Goal: Task Accomplishment & Management: Manage account settings

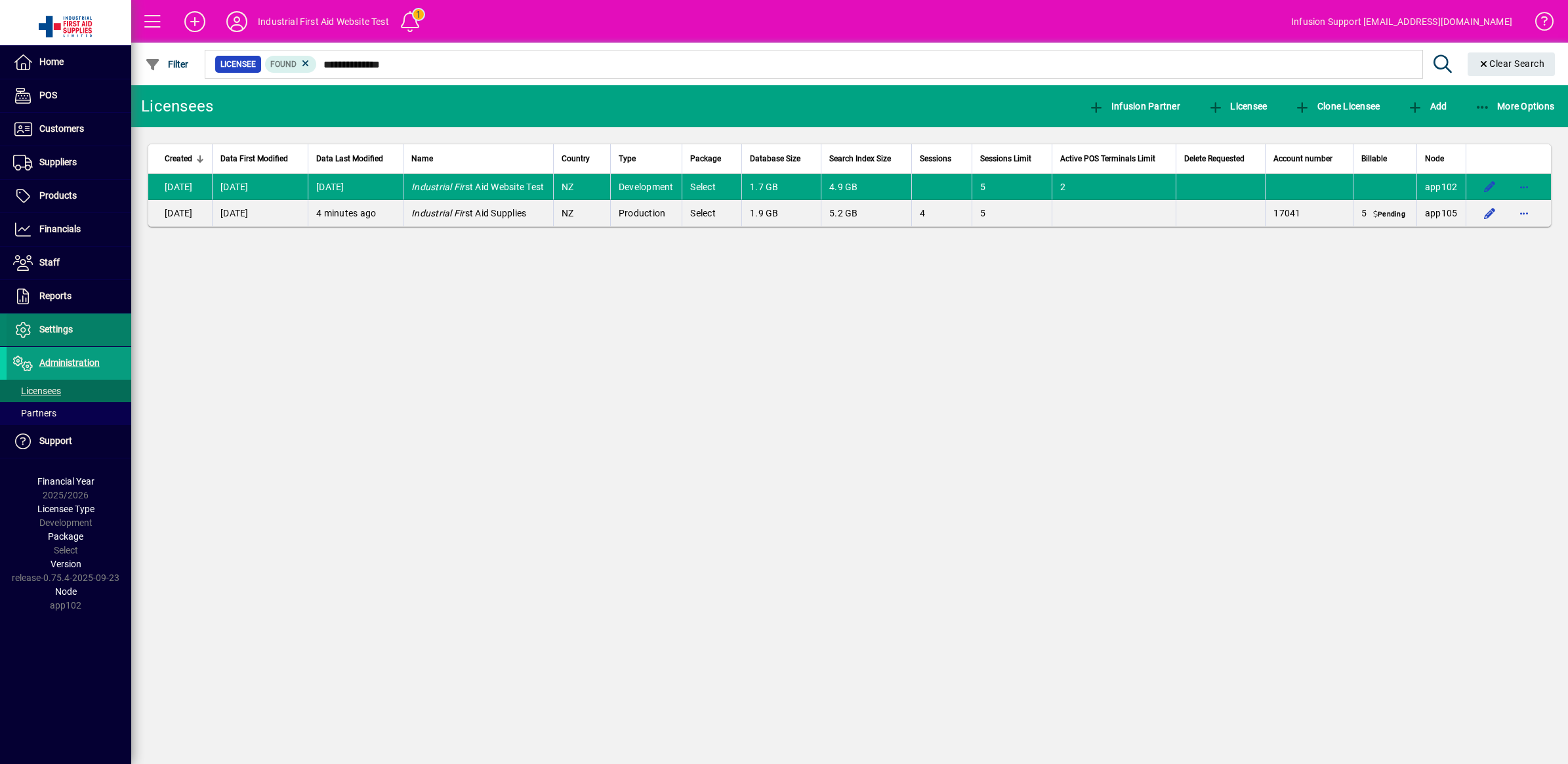
click at [60, 323] on span "Settings" at bounding box center [40, 330] width 66 height 16
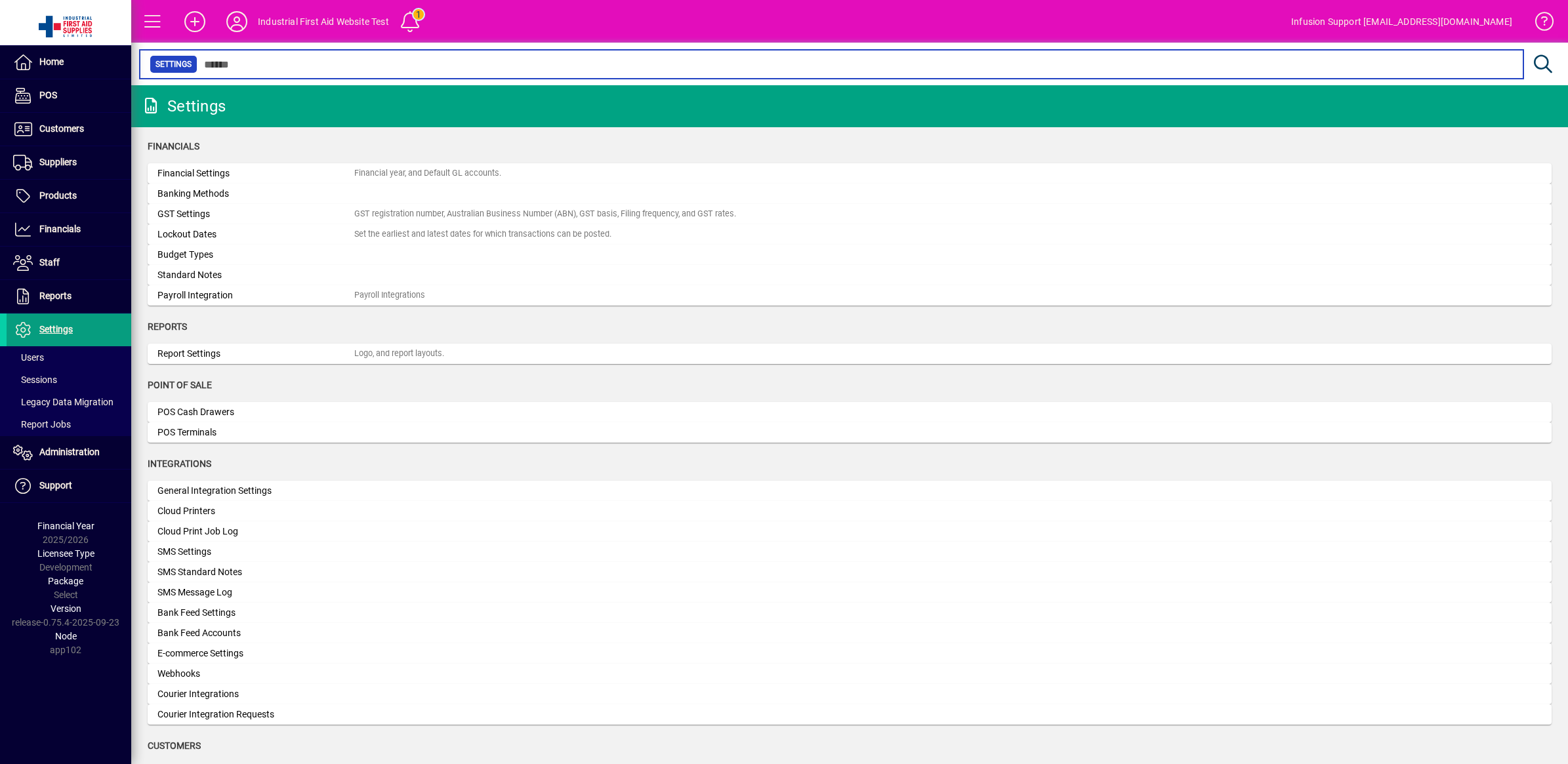
scroll to position [246, 0]
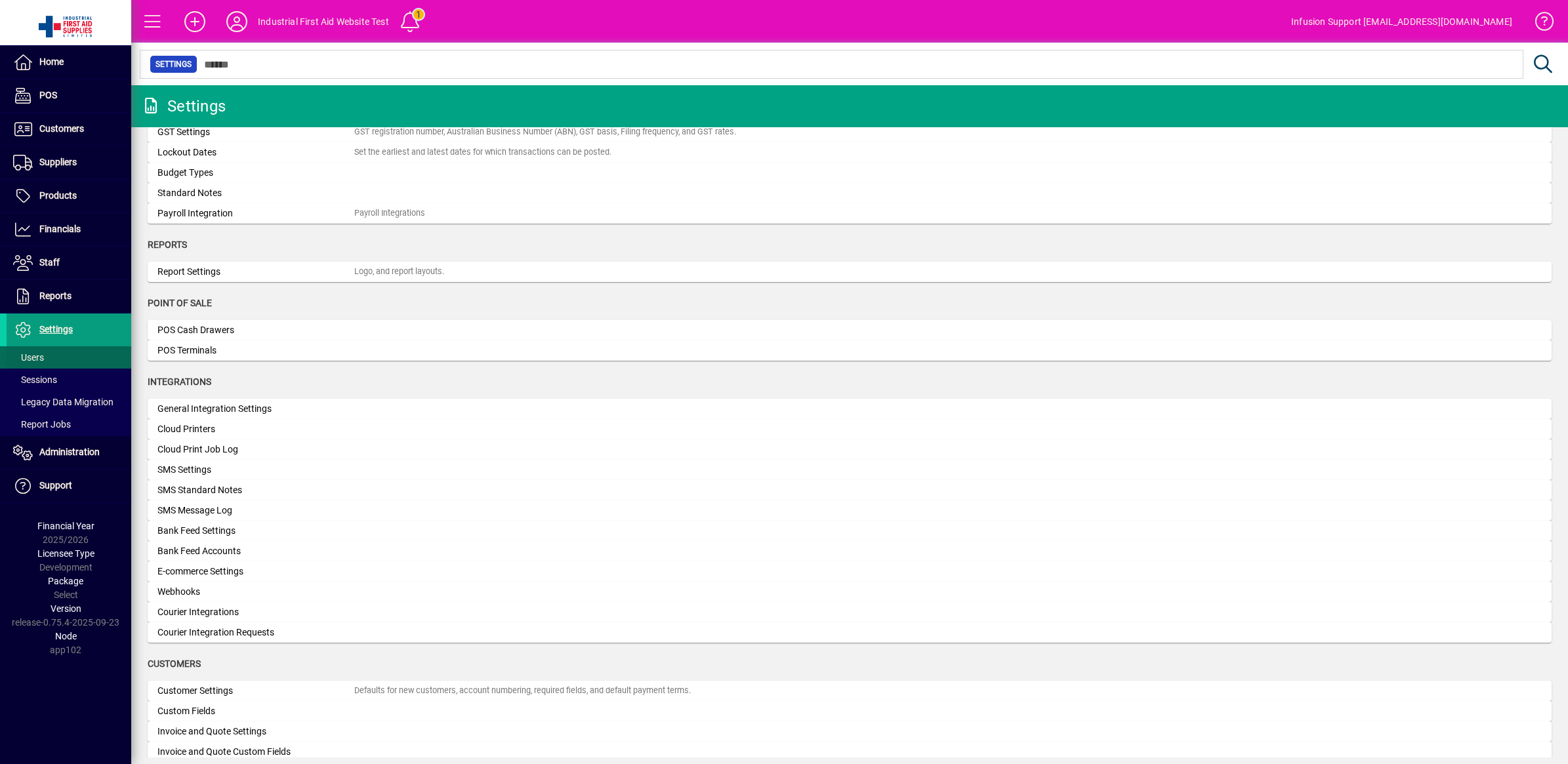
click at [49, 355] on span at bounding box center [69, 357] width 125 height 32
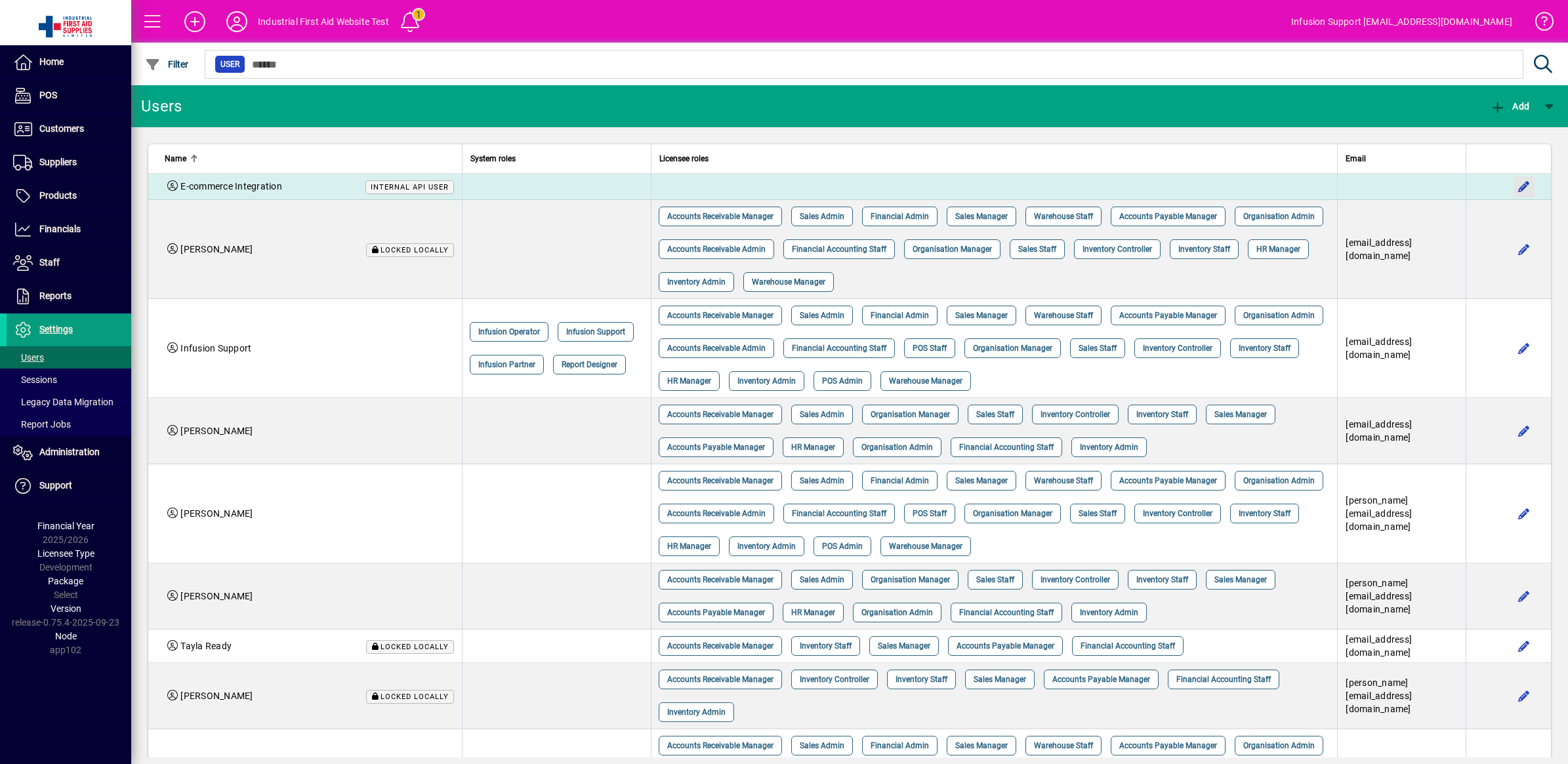
click at [1508, 187] on span "button" at bounding box center [1524, 187] width 32 height 32
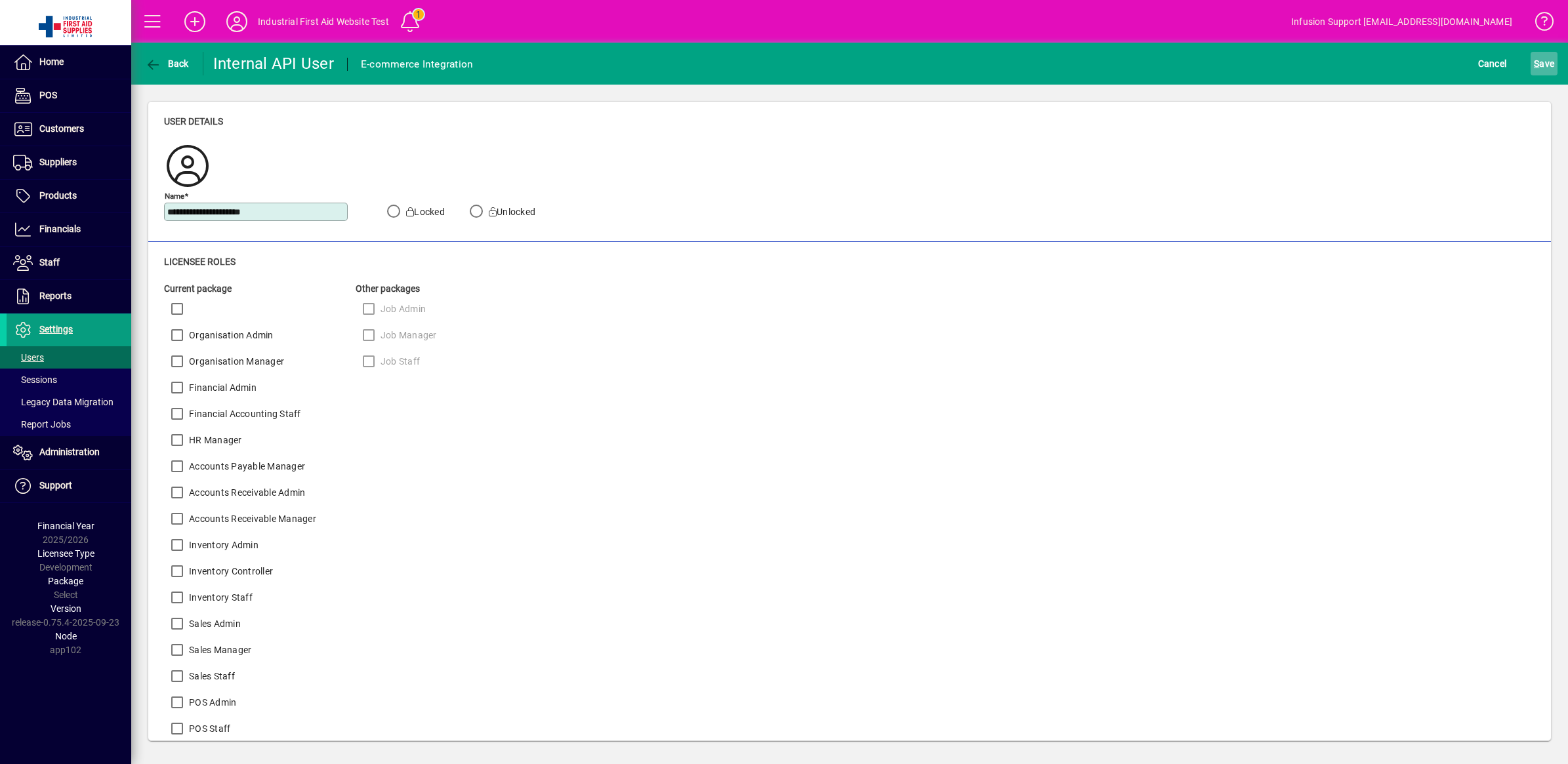
click at [1539, 61] on span "S ave" at bounding box center [1543, 63] width 20 height 21
click at [896, 20] on span "button" at bounding box center [896, 21] width 32 height 32
click at [1540, 60] on span "S ave" at bounding box center [1543, 63] width 20 height 21
click at [895, 18] on span "button" at bounding box center [896, 21] width 32 height 32
click at [151, 63] on icon "button" at bounding box center [153, 65] width 17 height 13
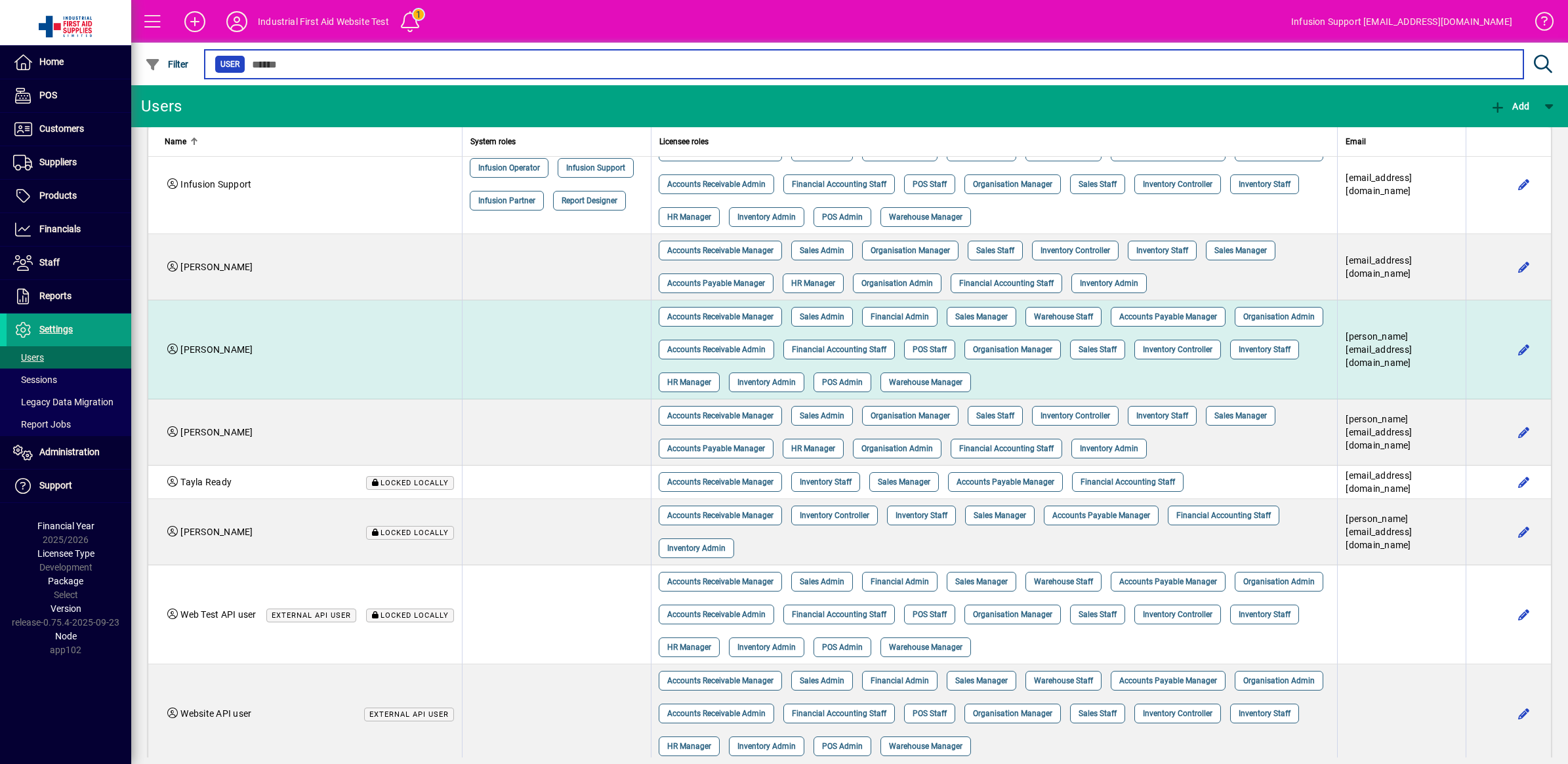
scroll to position [194, 0]
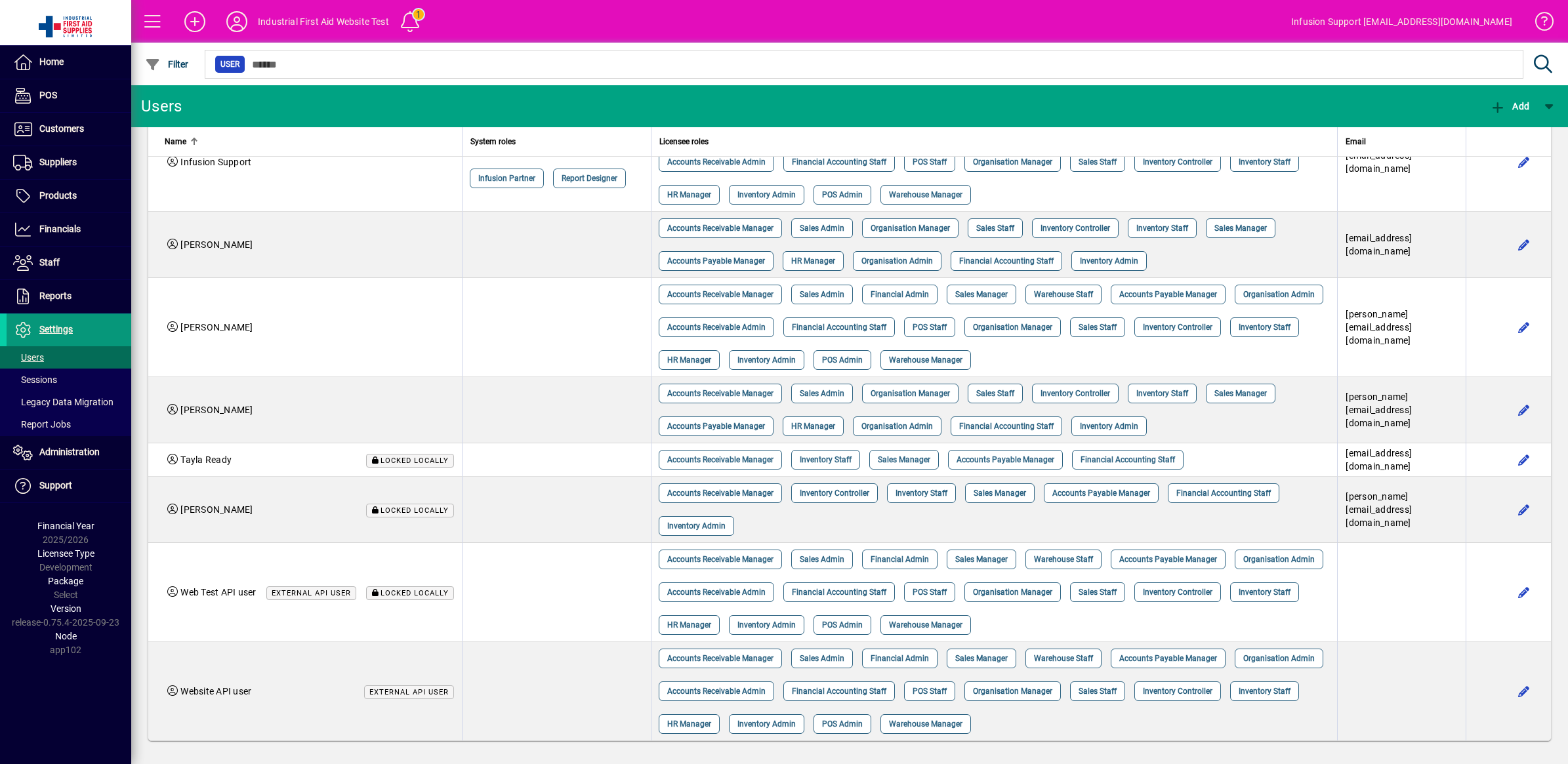
click at [49, 325] on span "Settings" at bounding box center [56, 329] width 33 height 10
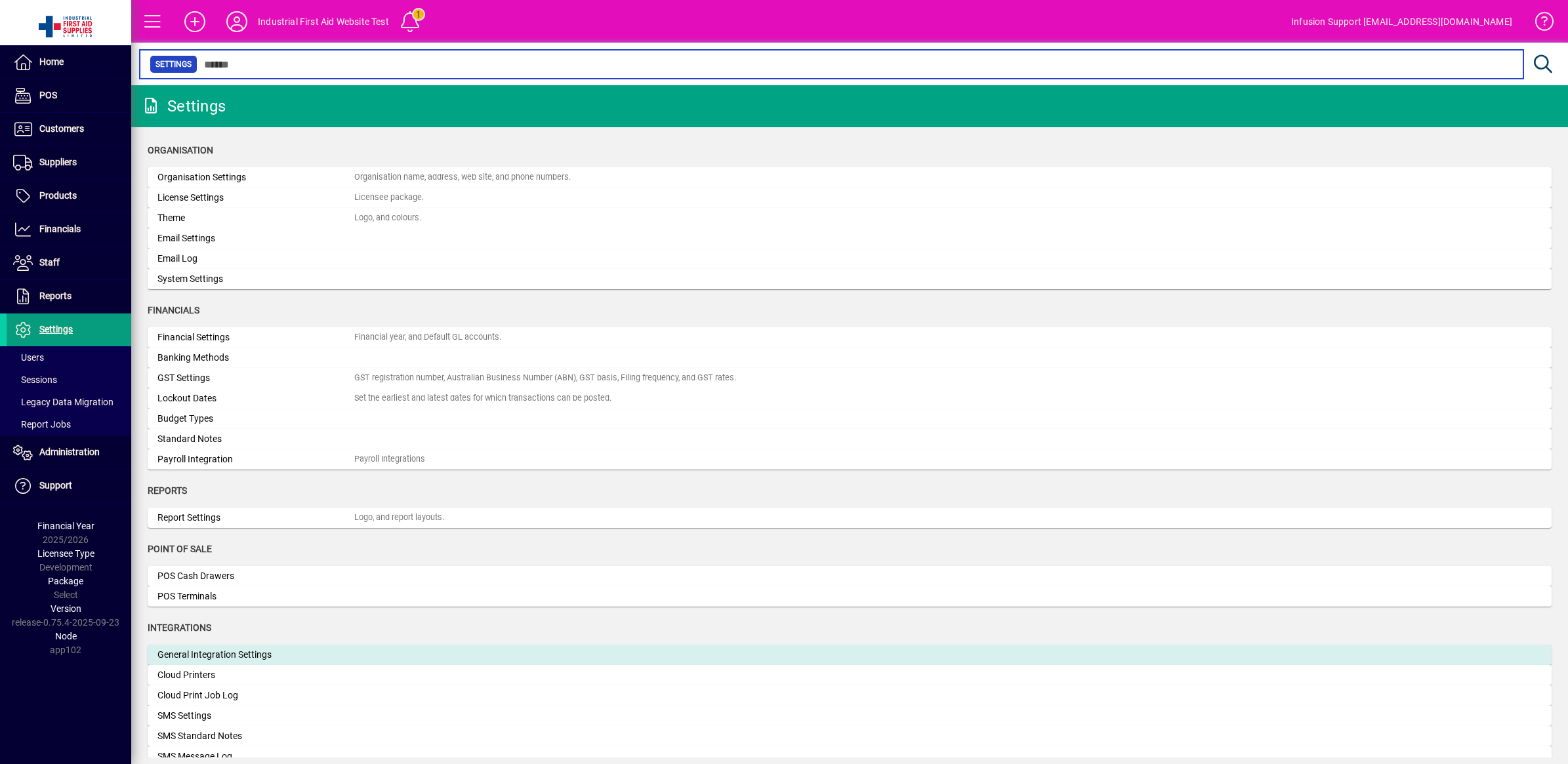
scroll to position [164, 0]
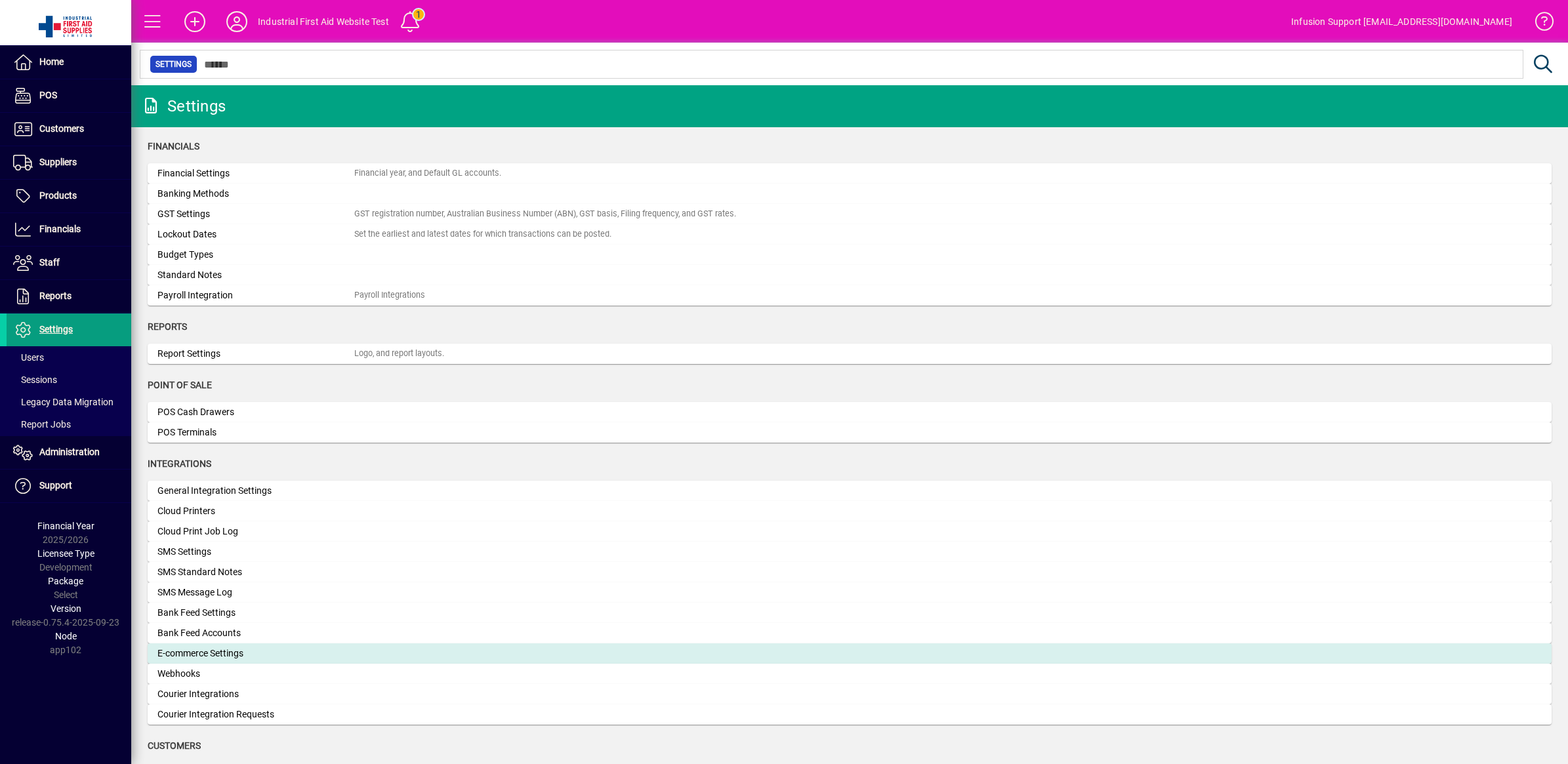
click at [225, 647] on div "E-commerce Settings" at bounding box center [255, 654] width 197 height 14
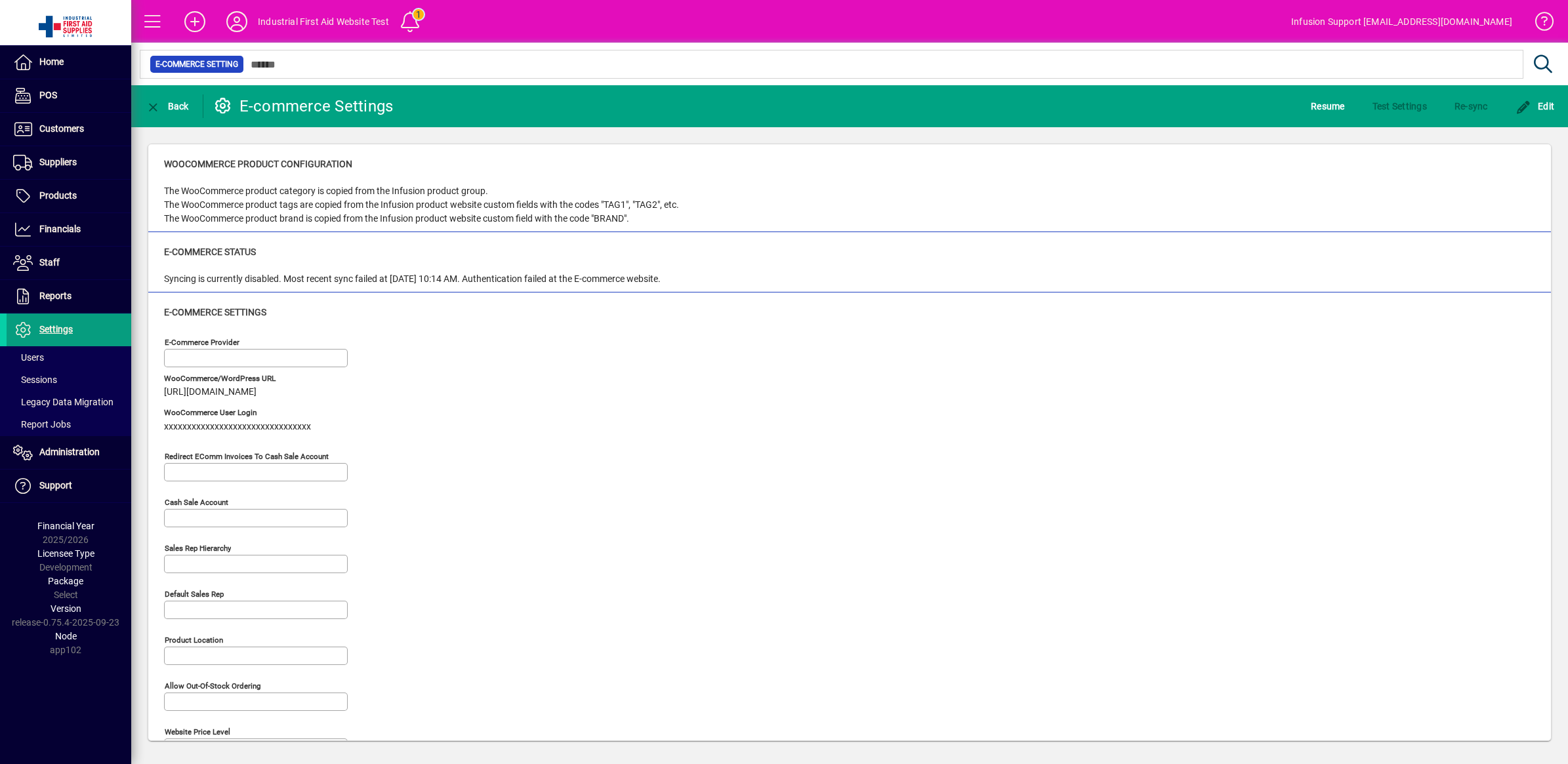
type input "**********"
type input "**"
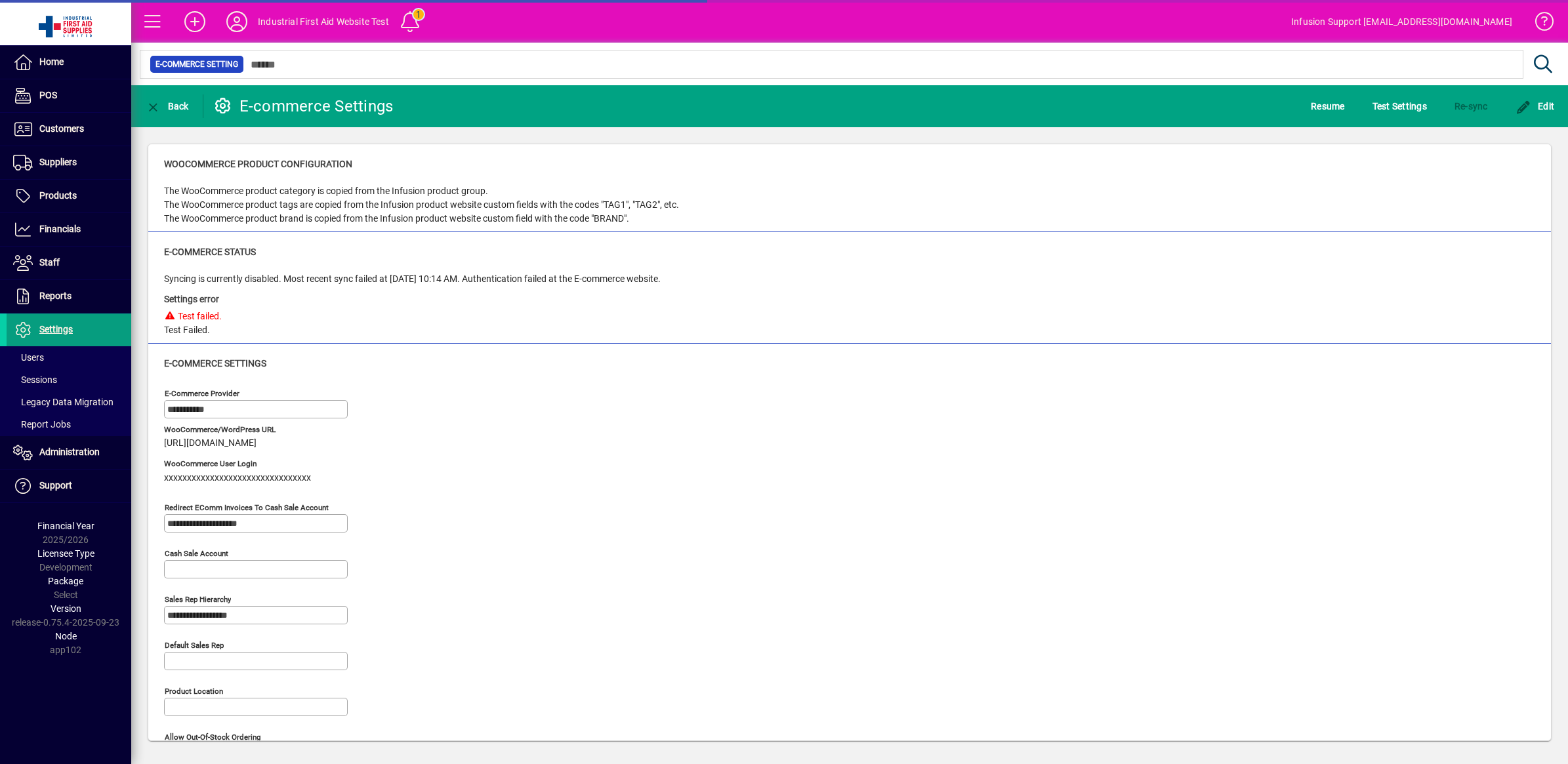
type input "**********"
type input "******"
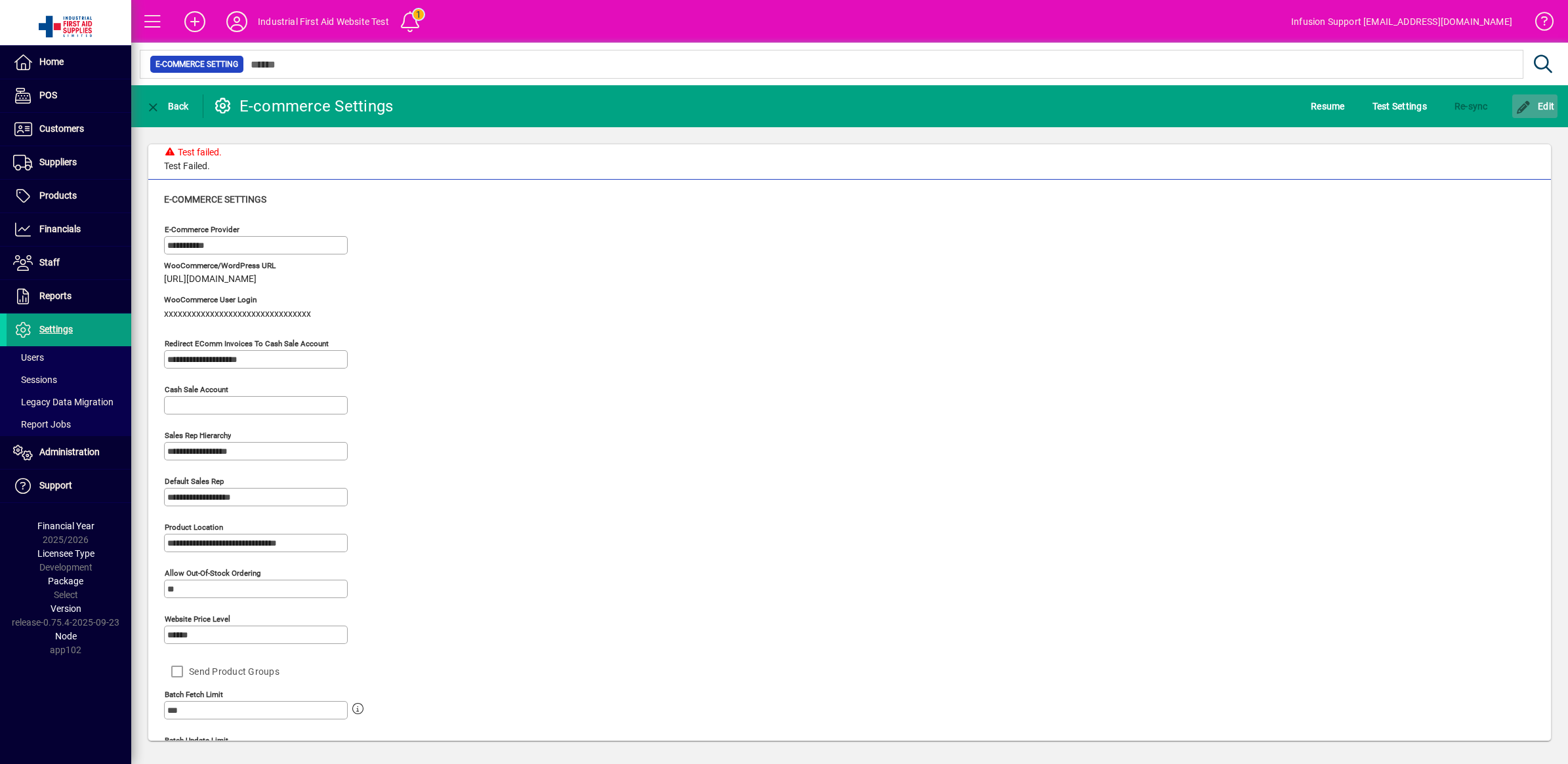
click at [1520, 103] on icon "button" at bounding box center [1524, 107] width 17 height 13
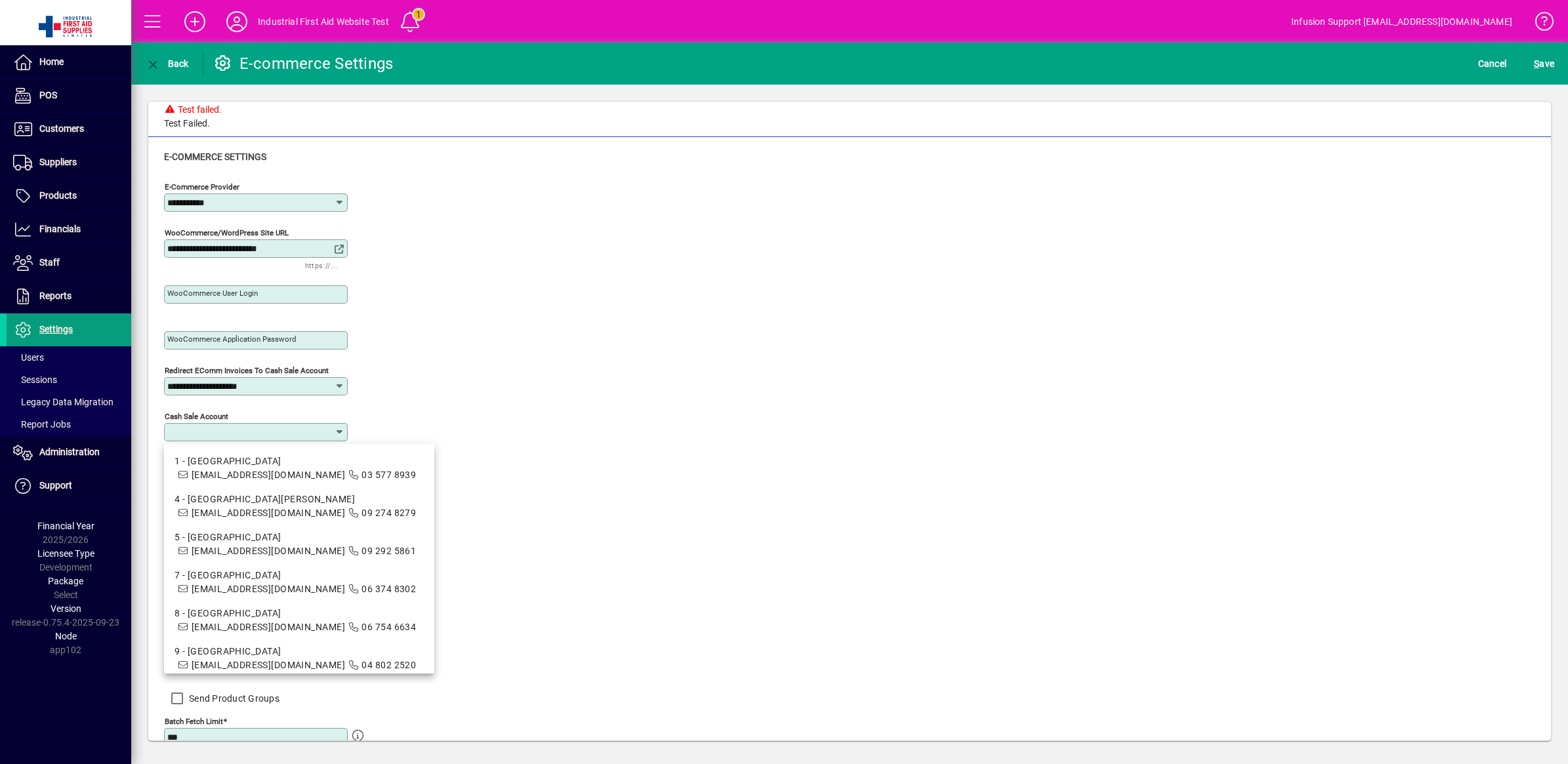
click at [312, 431] on input "Cash sale account" at bounding box center [250, 432] width 167 height 10
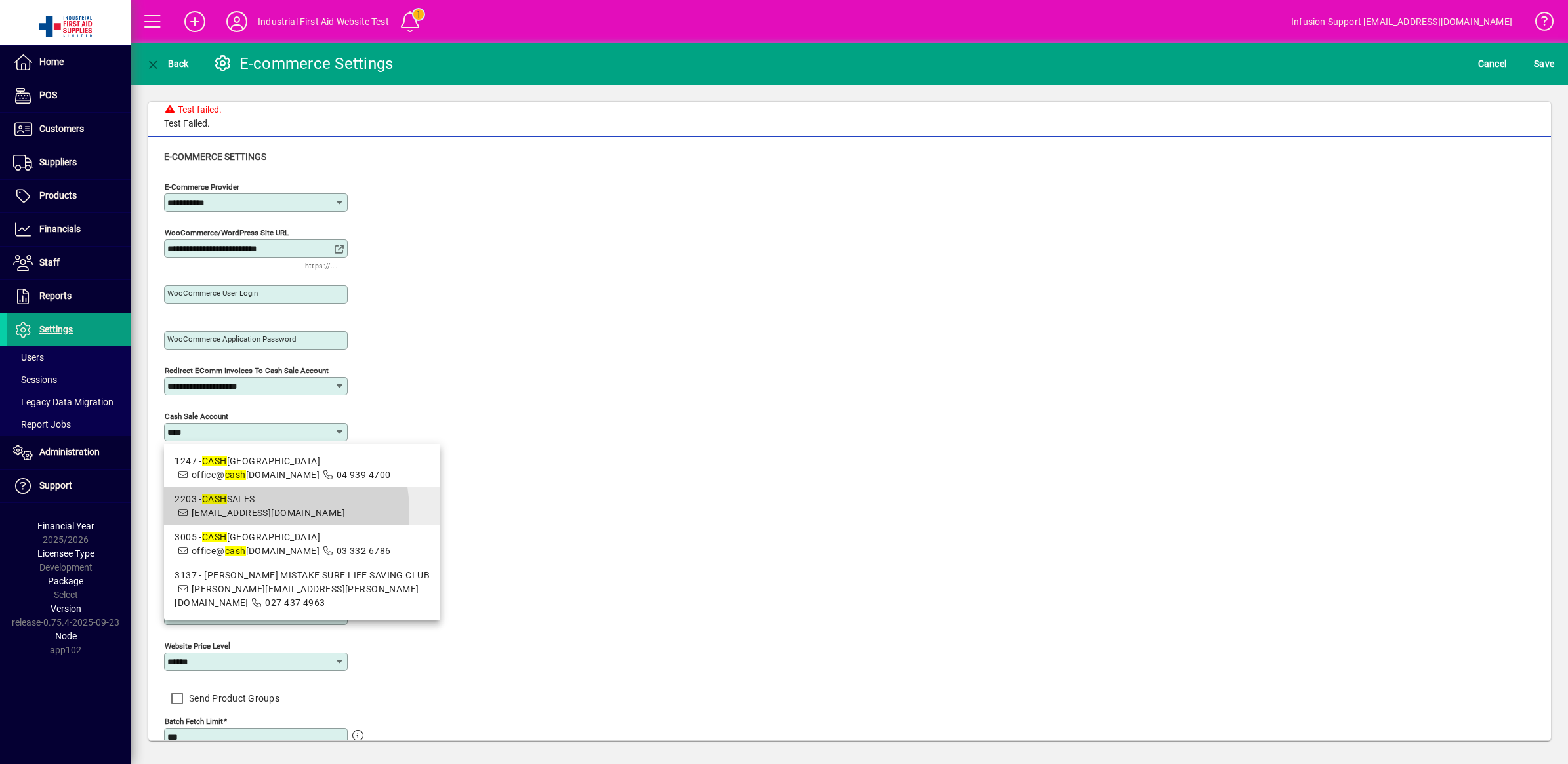
click at [254, 518] on span "sales@first-aid.co.nz" at bounding box center [268, 512] width 154 height 10
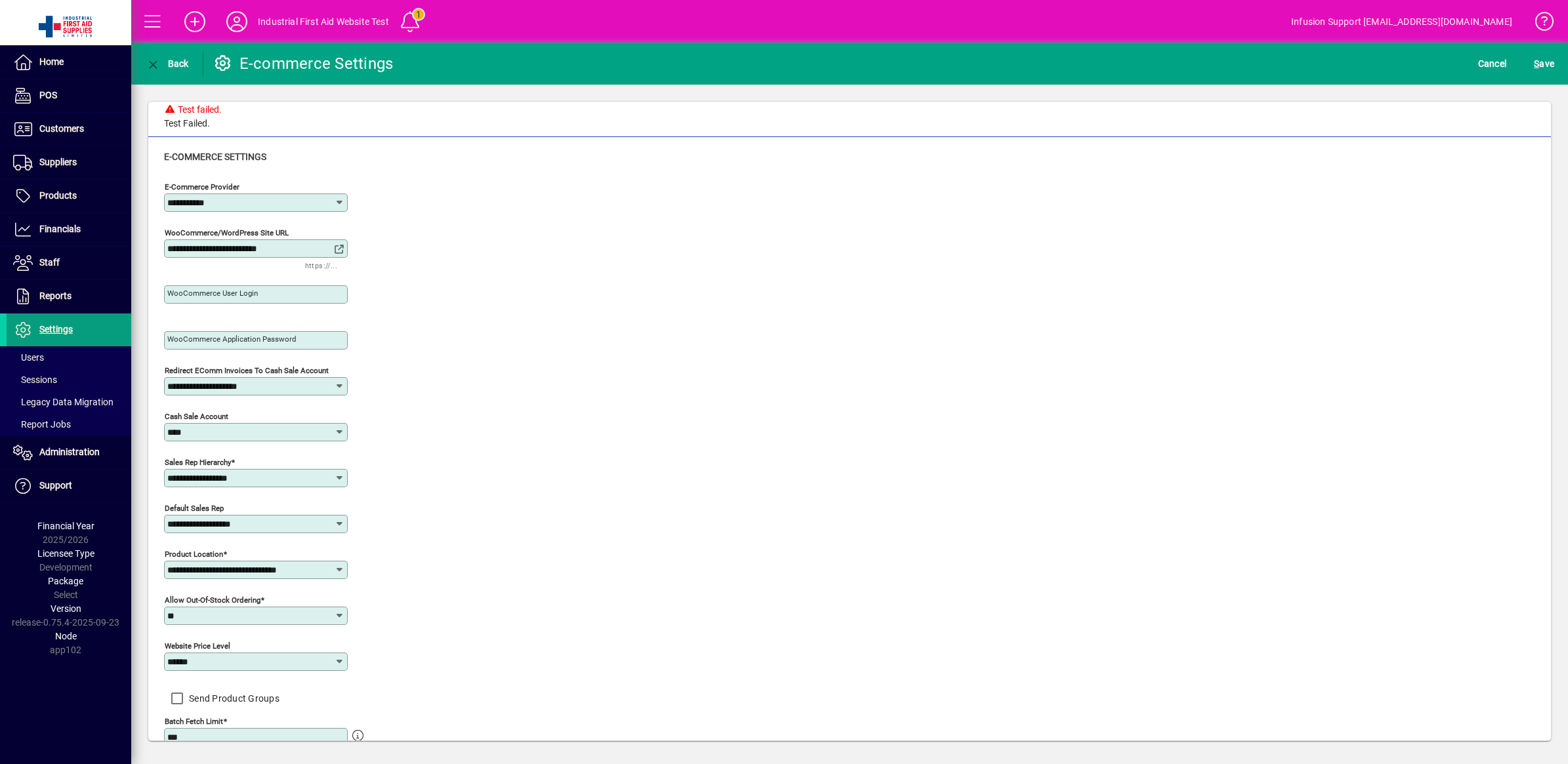
type input "**********"
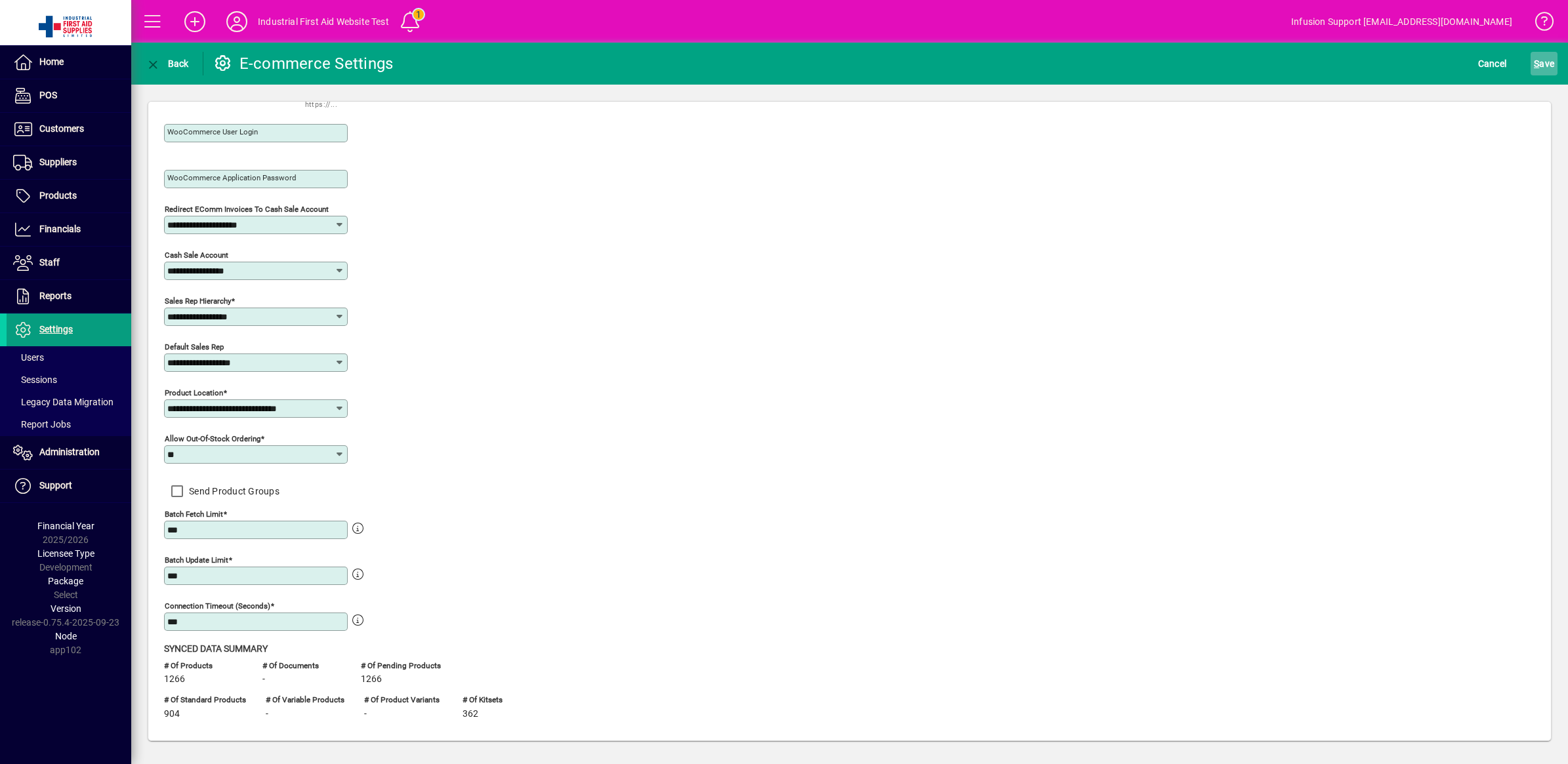
click at [1540, 60] on span "S ave" at bounding box center [1543, 63] width 20 height 21
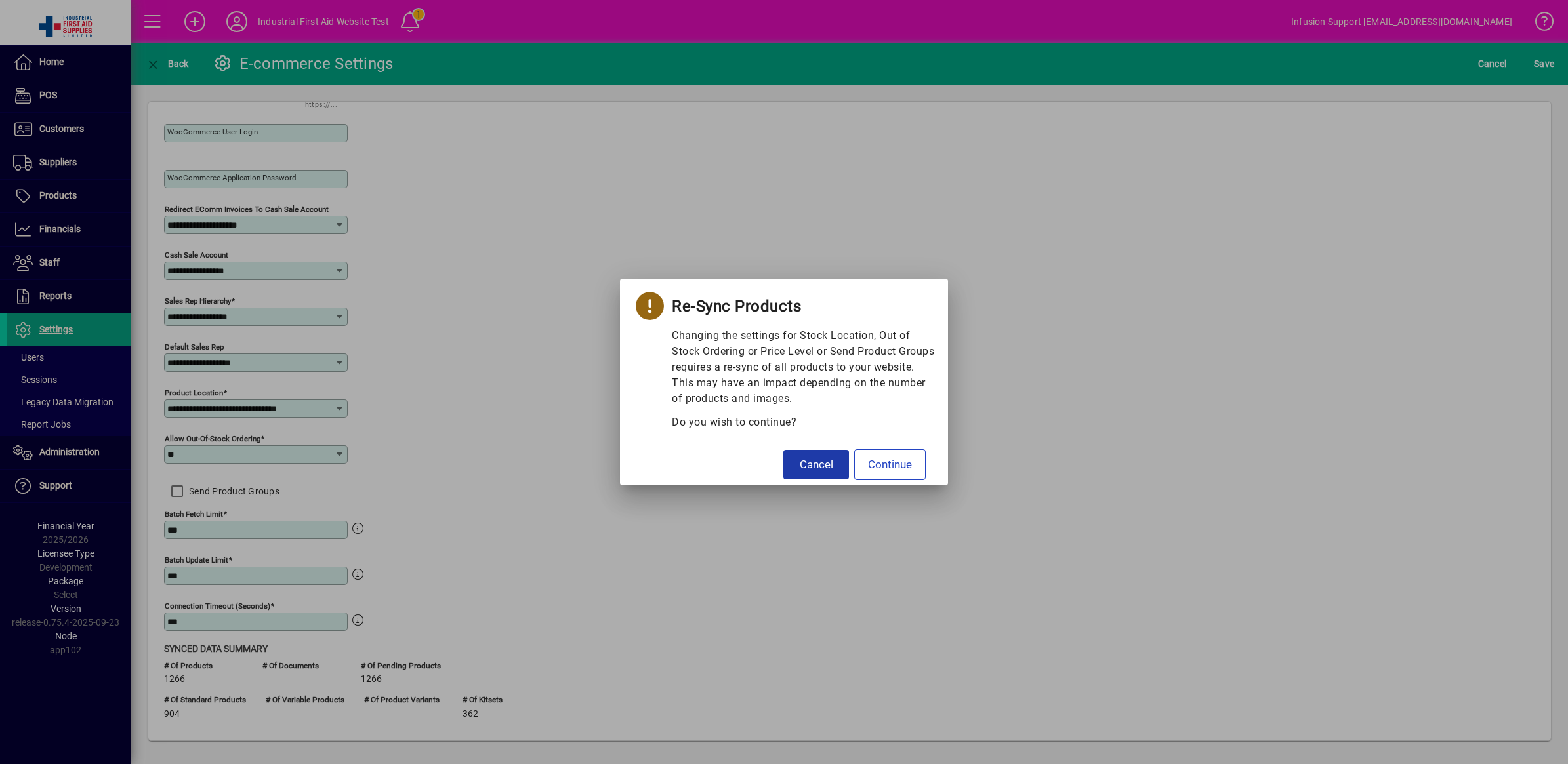
click at [807, 464] on span "Cancel" at bounding box center [816, 465] width 33 height 17
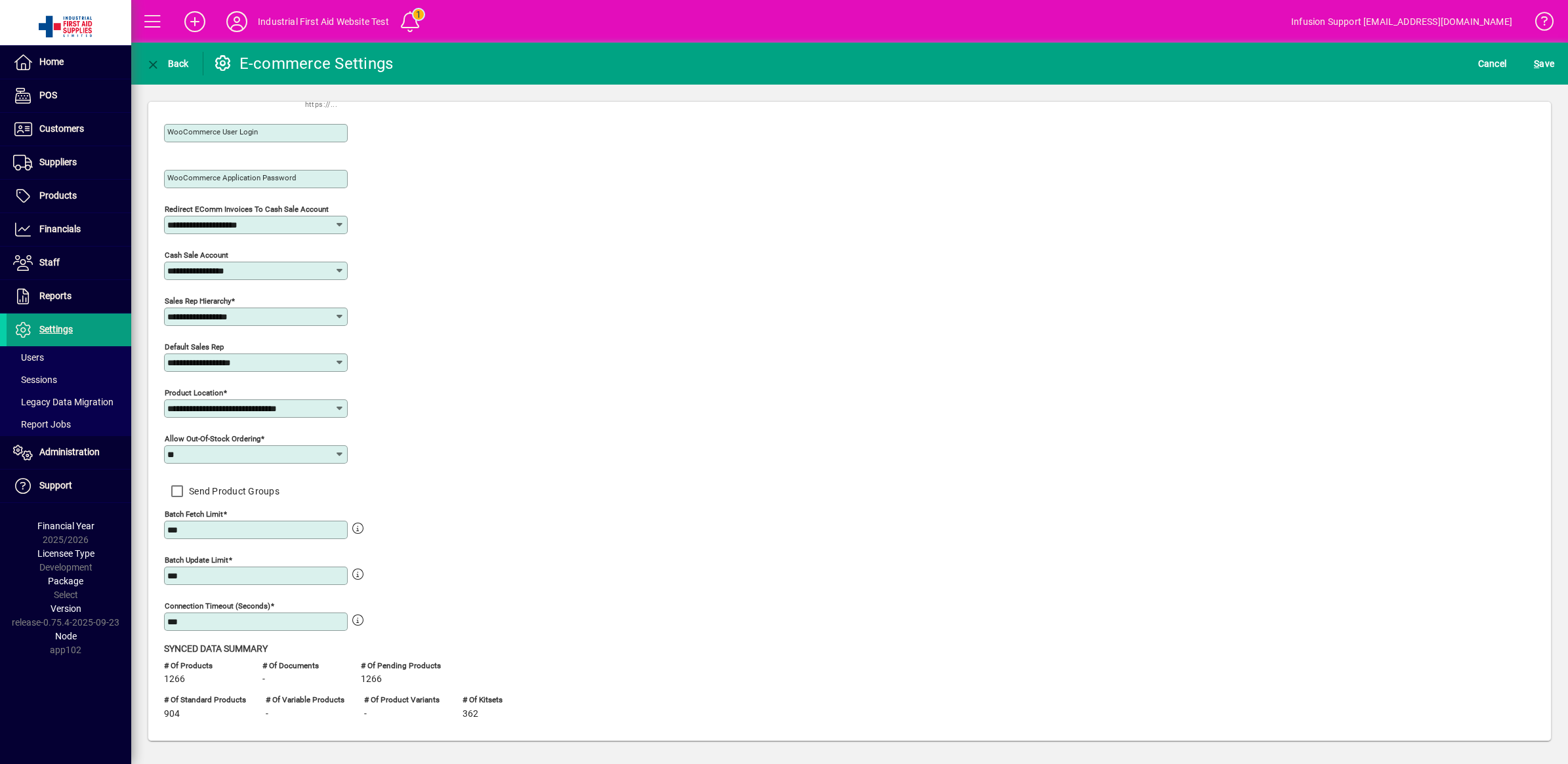
click at [1529, 62] on div "S ave" at bounding box center [1543, 63] width 48 height 23
click at [1548, 63] on span "S ave" at bounding box center [1543, 63] width 20 height 21
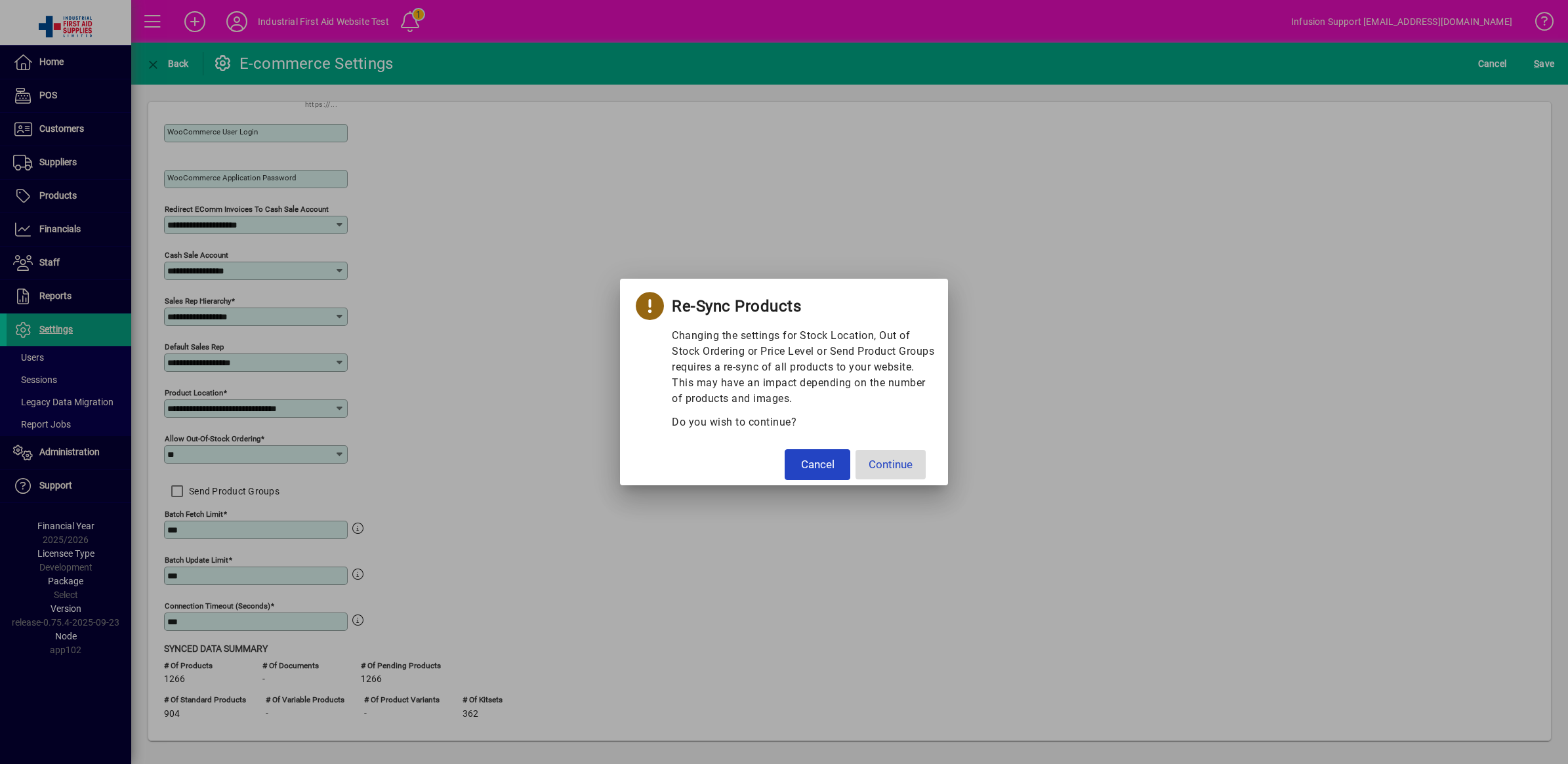
click at [886, 472] on span "Continue" at bounding box center [891, 465] width 44 height 17
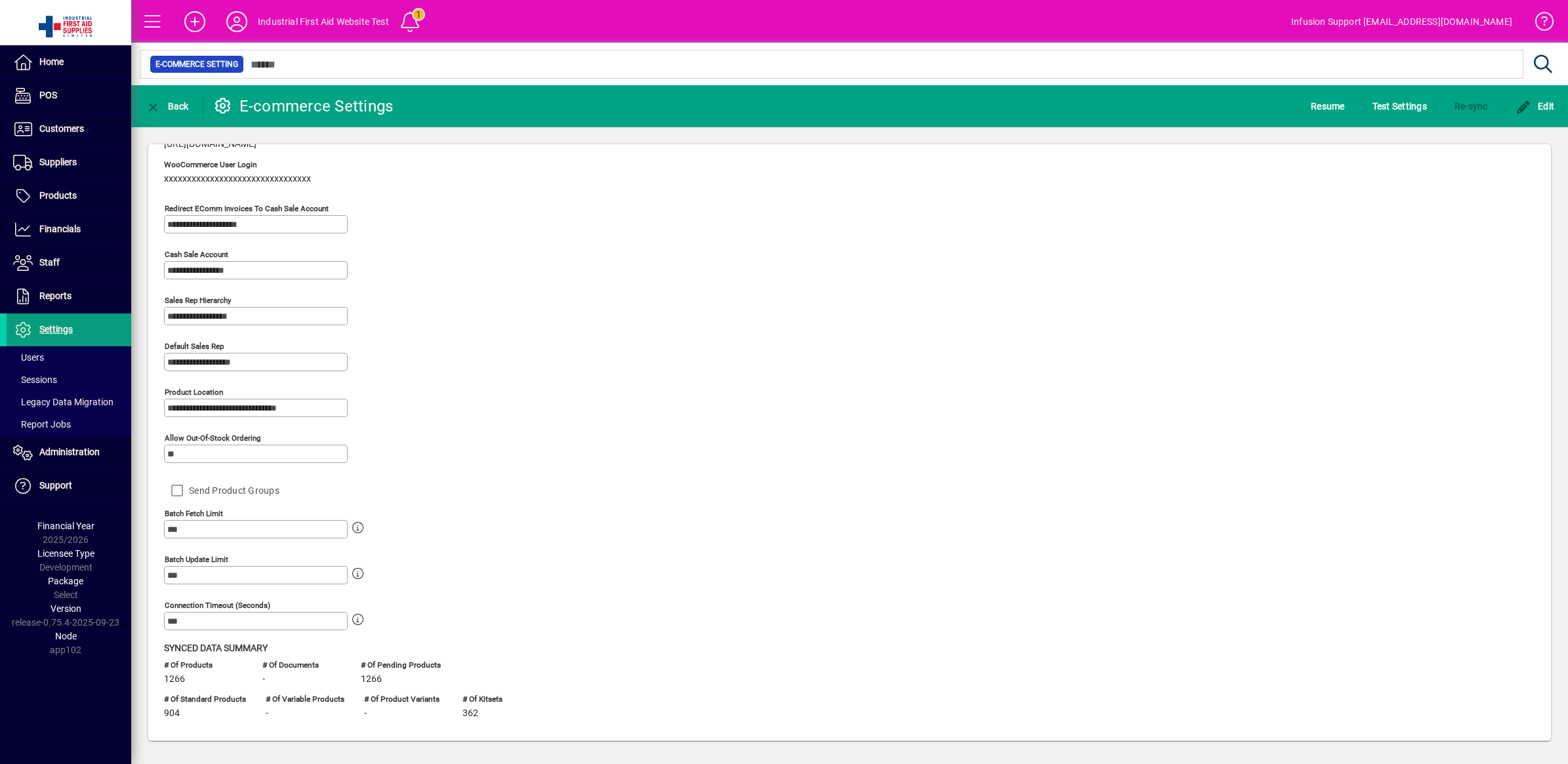
scroll to position [0, 0]
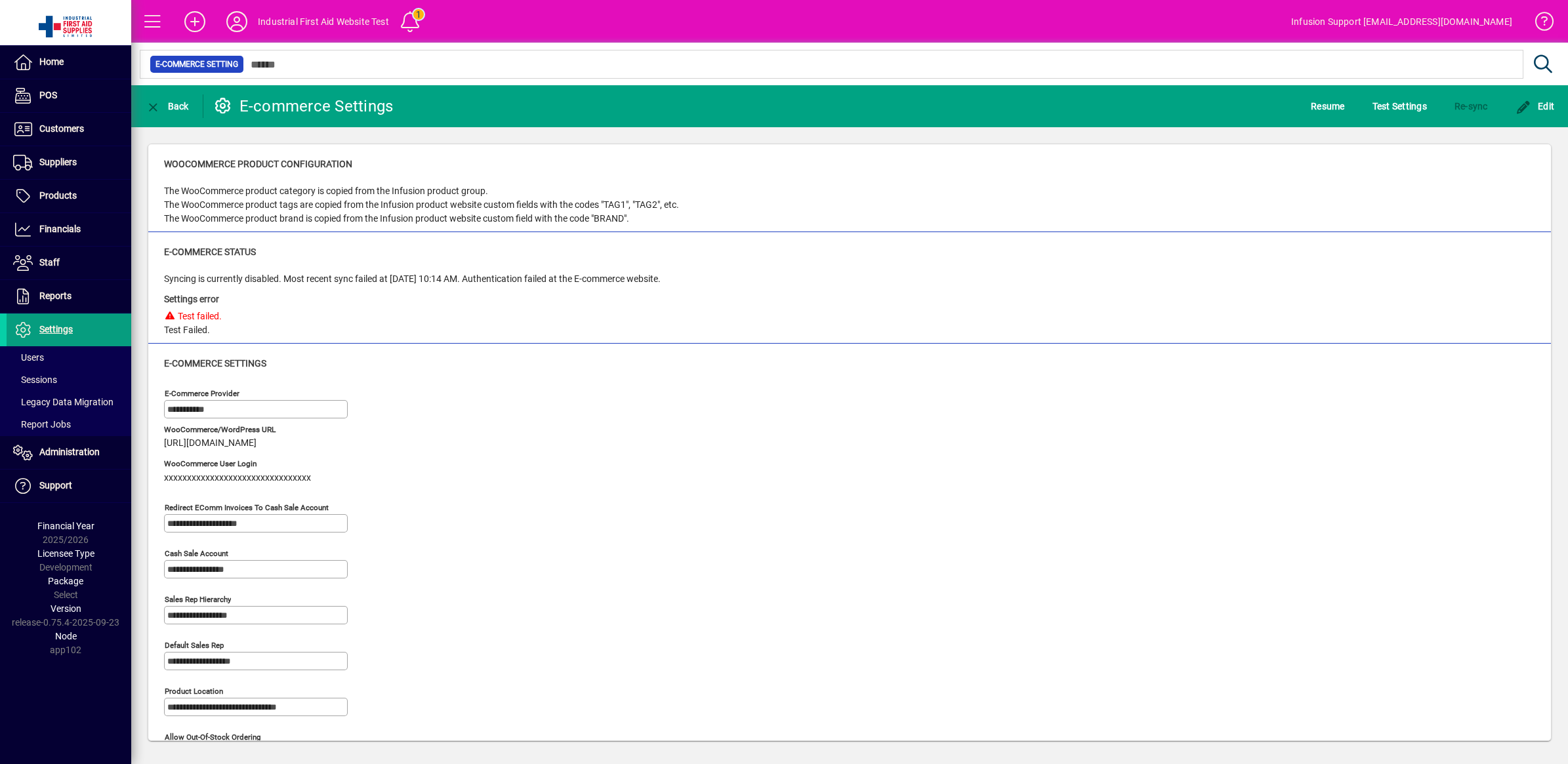
drag, startPoint x: 171, startPoint y: 282, endPoint x: 699, endPoint y: 280, distance: 528.0
click at [699, 280] on div "Syncing is currently disabled. Most recent sync failed at 15/09/2025 10:14 AM. …" at bounding box center [849, 305] width 1371 height 65
click at [661, 277] on div "Syncing is currently disabled. Most recent sync failed at 15/09/2025 10:14 AM. …" at bounding box center [413, 279] width 497 height 14
click at [1411, 103] on span "Test Settings" at bounding box center [1399, 106] width 54 height 21
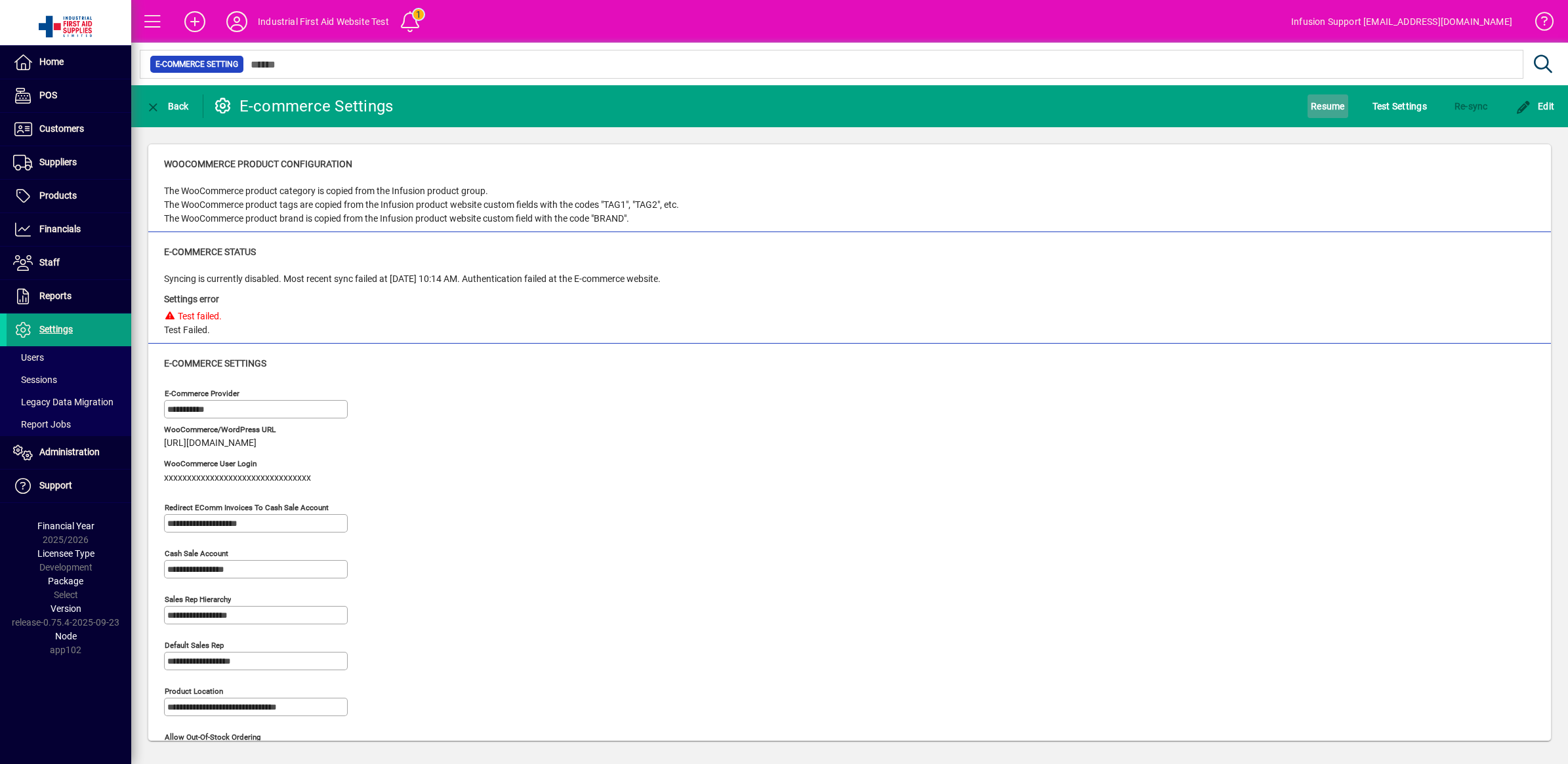
click at [1330, 105] on span "Resume" at bounding box center [1327, 106] width 34 height 21
click at [1405, 103] on span "Test Settings" at bounding box center [1399, 106] width 54 height 21
click at [1460, 107] on span "Re-sync" at bounding box center [1471, 106] width 33 height 21
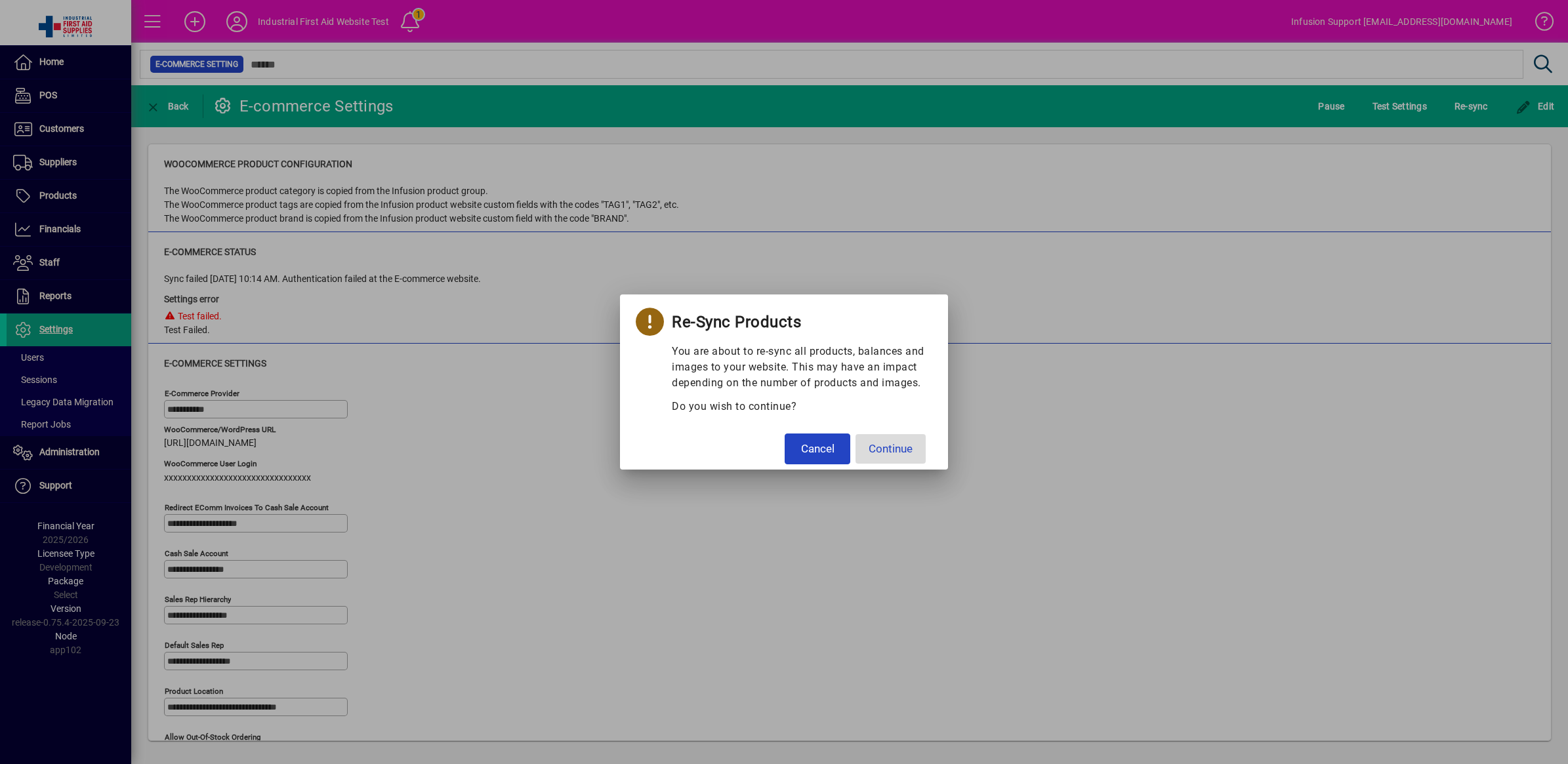
click at [891, 448] on span "Continue" at bounding box center [891, 449] width 44 height 17
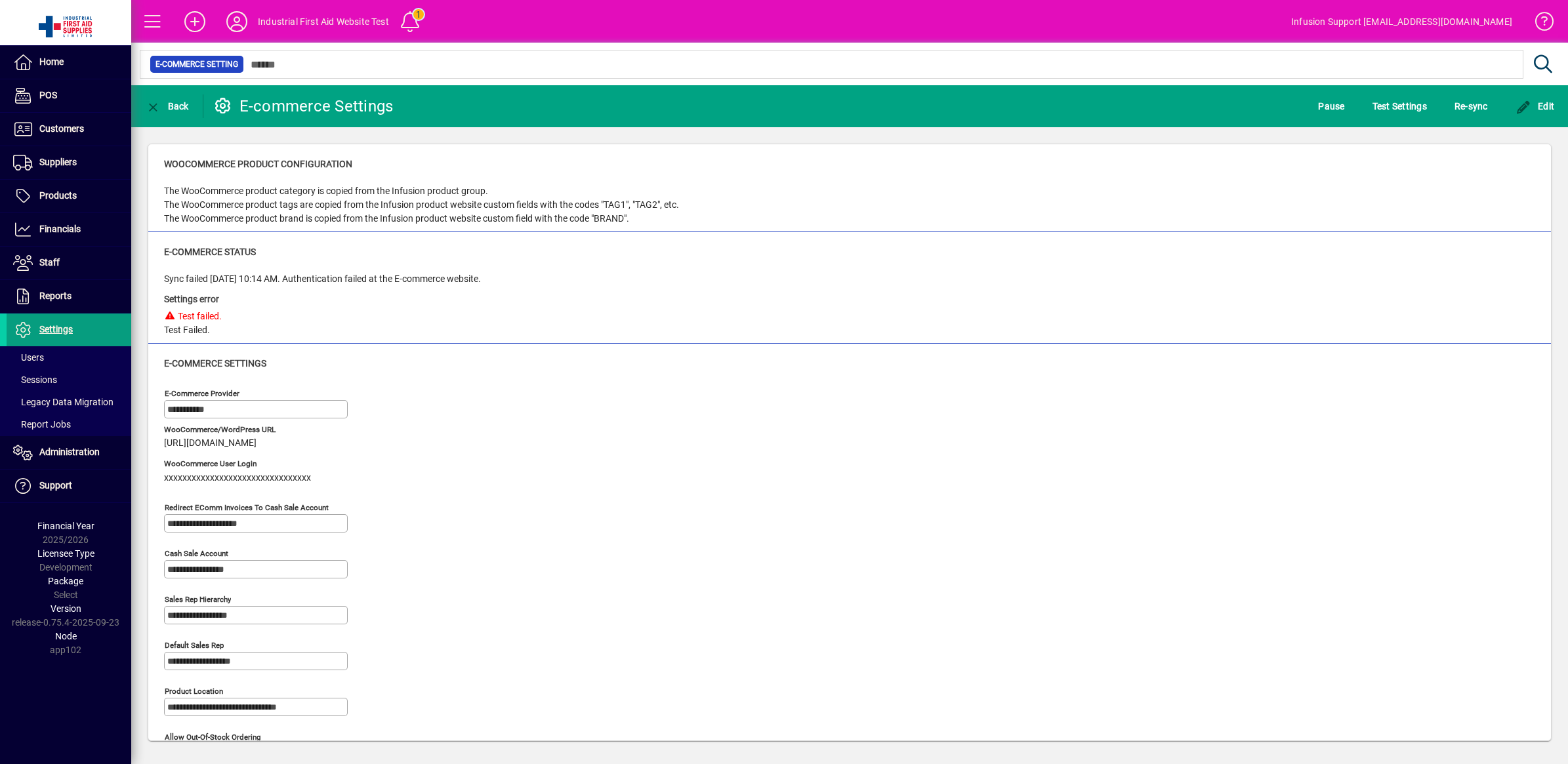
drag, startPoint x: 170, startPoint y: 283, endPoint x: 528, endPoint y: 283, distance: 358.0
click at [528, 283] on div "Sync failed 15/09/2025 10:14 AM. Authentication failed at the E-commerce websit…" at bounding box center [849, 305] width 1371 height 65
click at [83, 454] on span "Administration" at bounding box center [69, 452] width 60 height 10
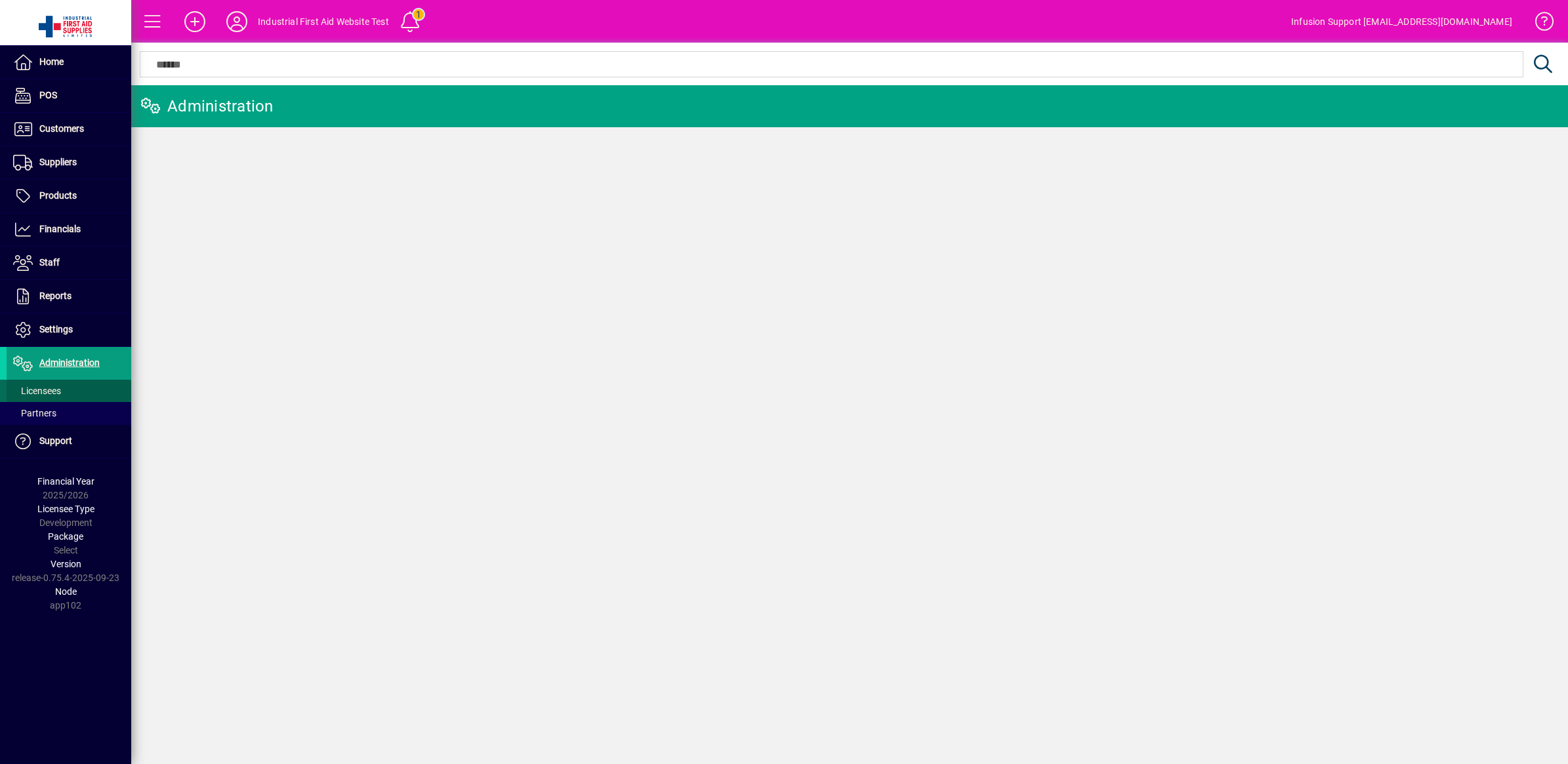
click at [41, 385] on span "Licensees" at bounding box center [37, 390] width 48 height 10
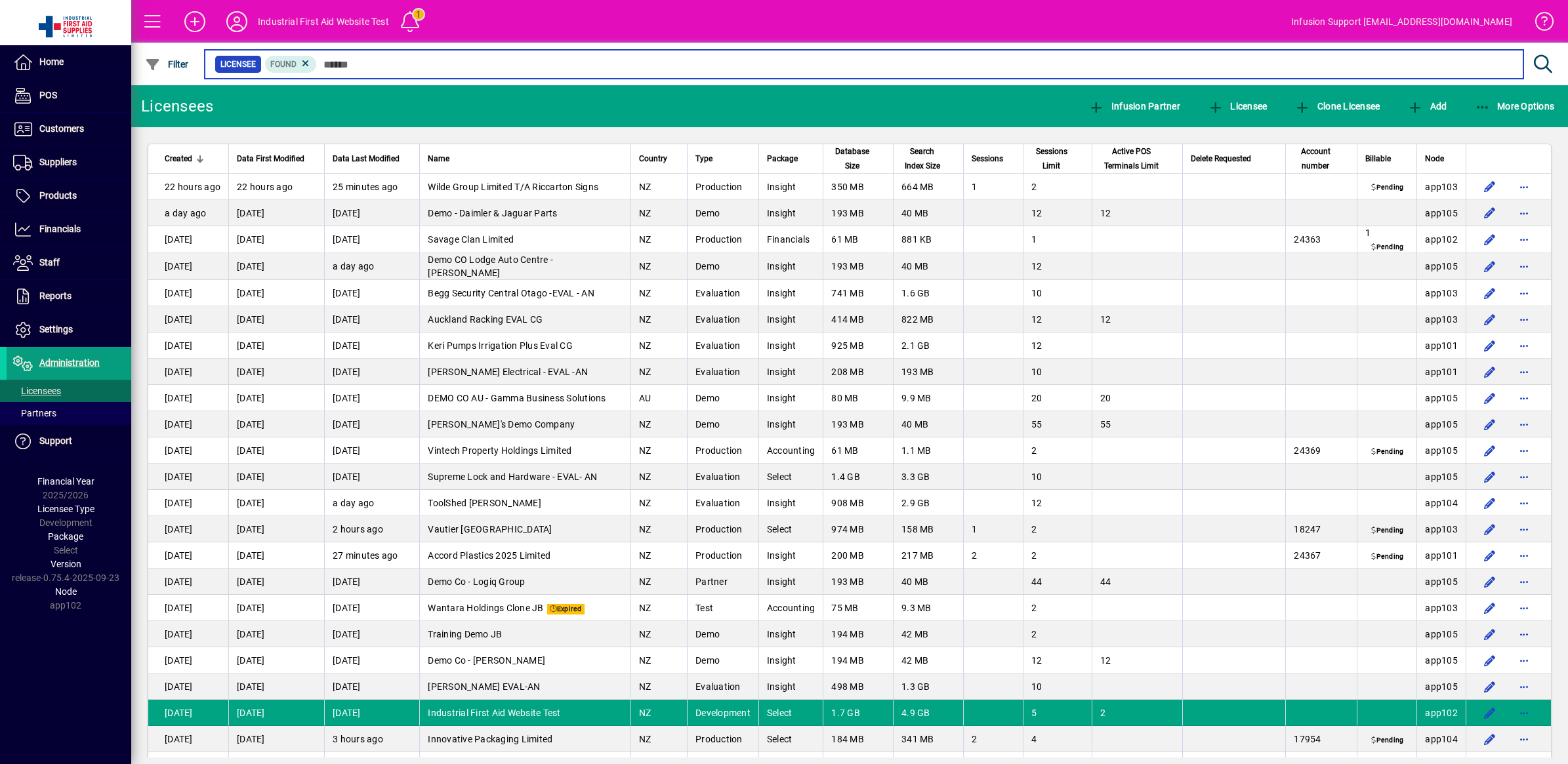
click at [474, 57] on input "text" at bounding box center [914, 64] width 1195 height 19
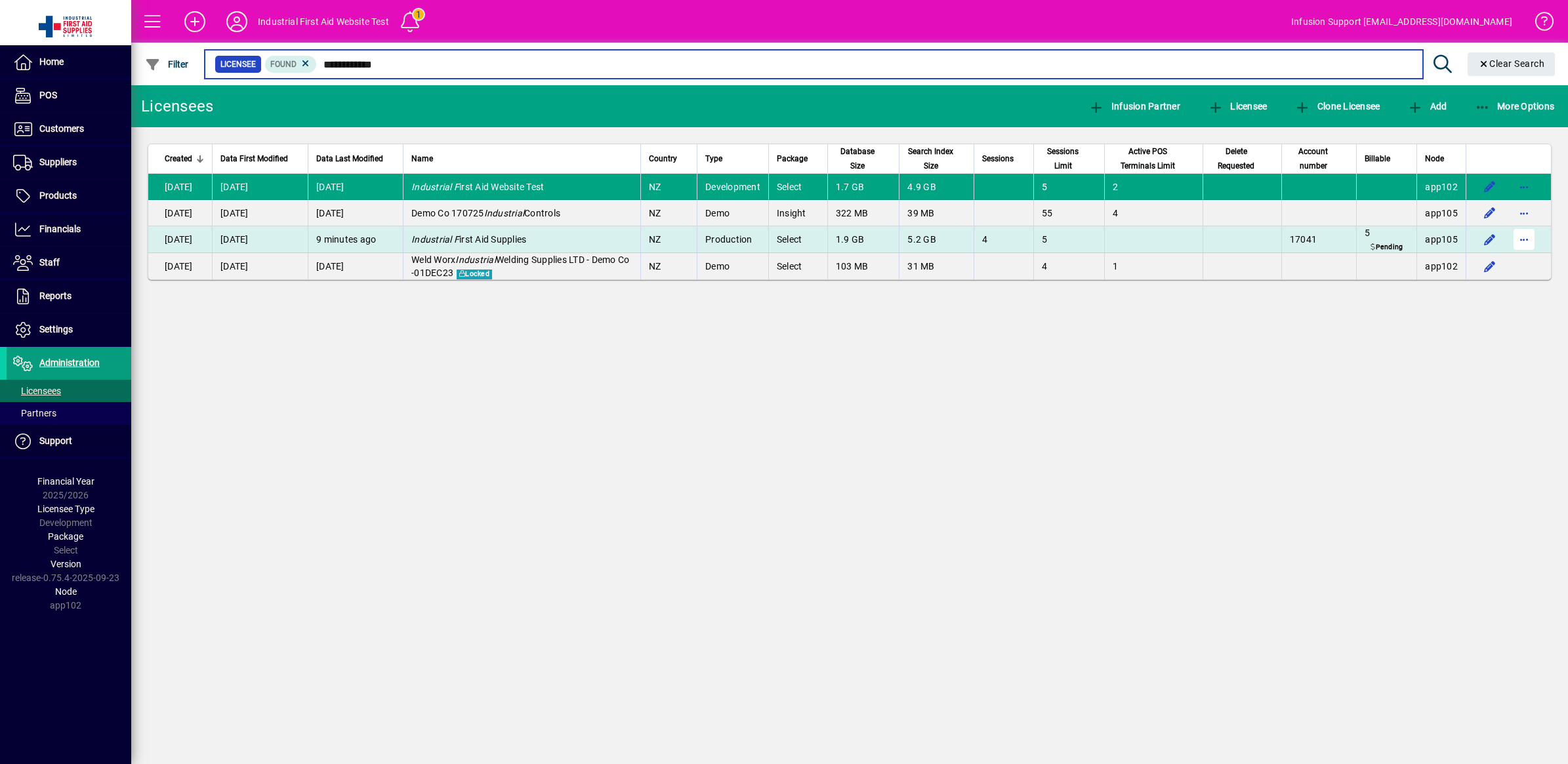
type input "**********"
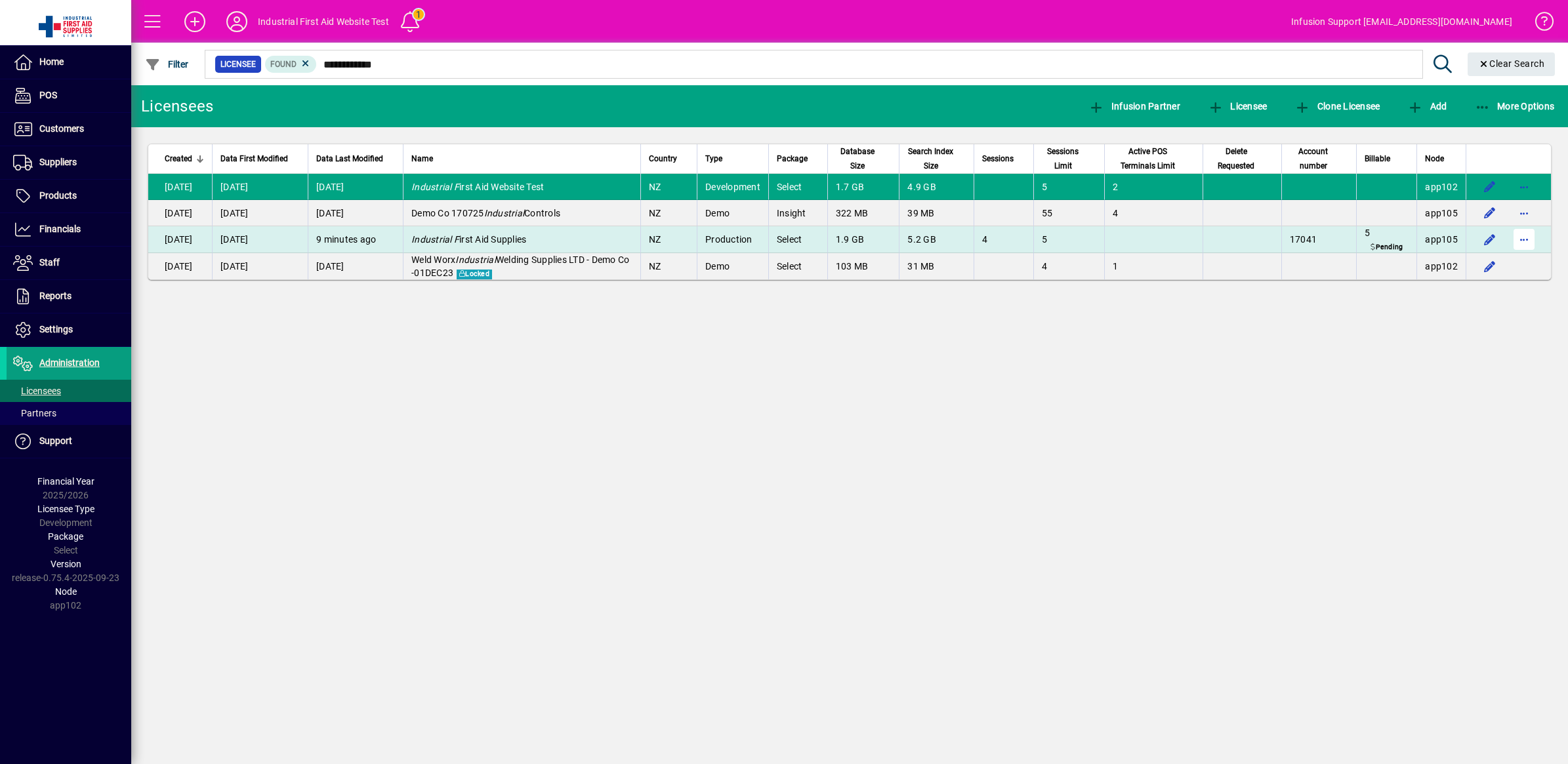
click at [1520, 238] on span "button" at bounding box center [1524, 239] width 32 height 32
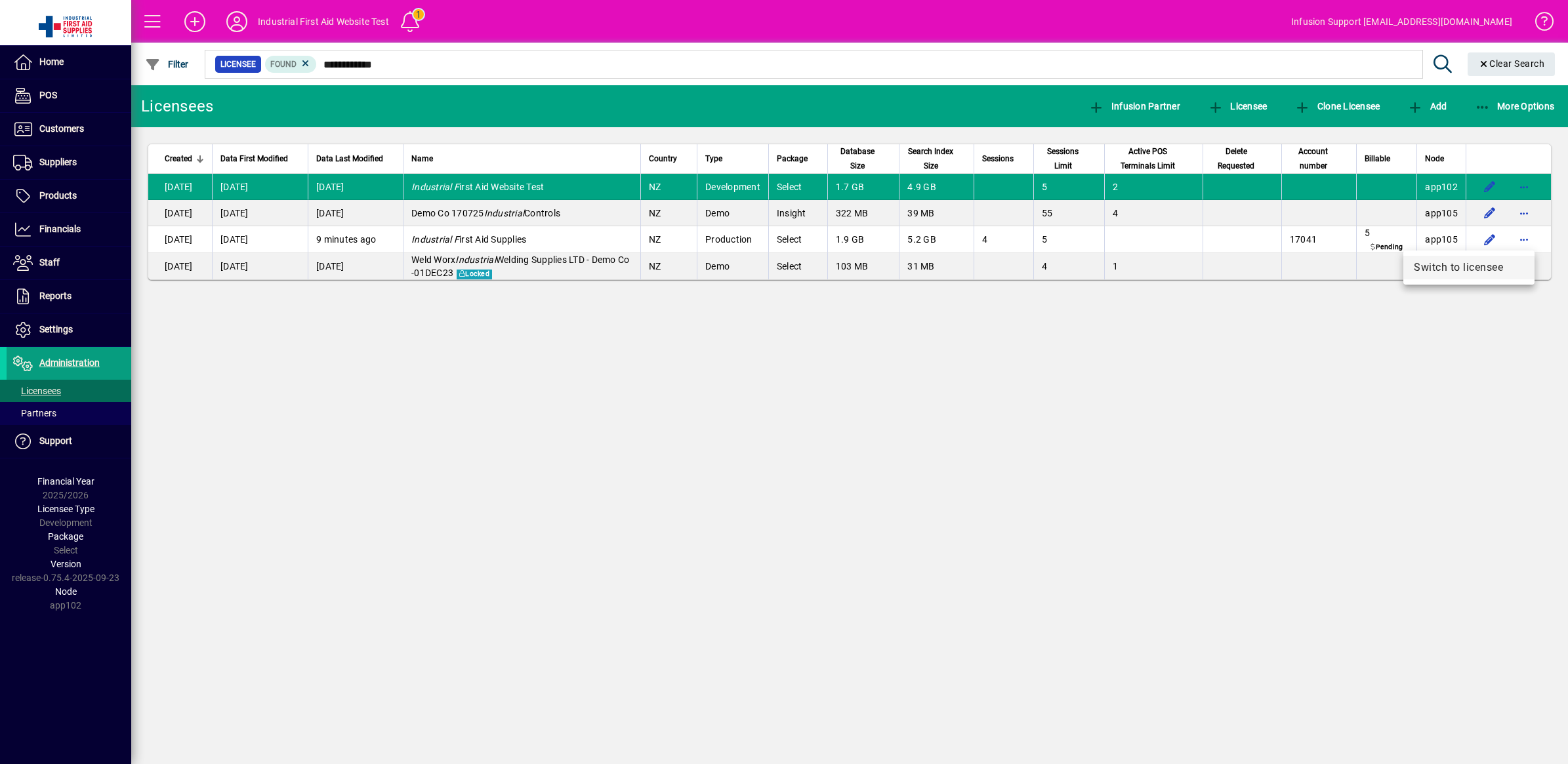
click at [1478, 272] on span "Switch to licensee" at bounding box center [1469, 268] width 110 height 16
